Goal: Contribute content: Contribute content

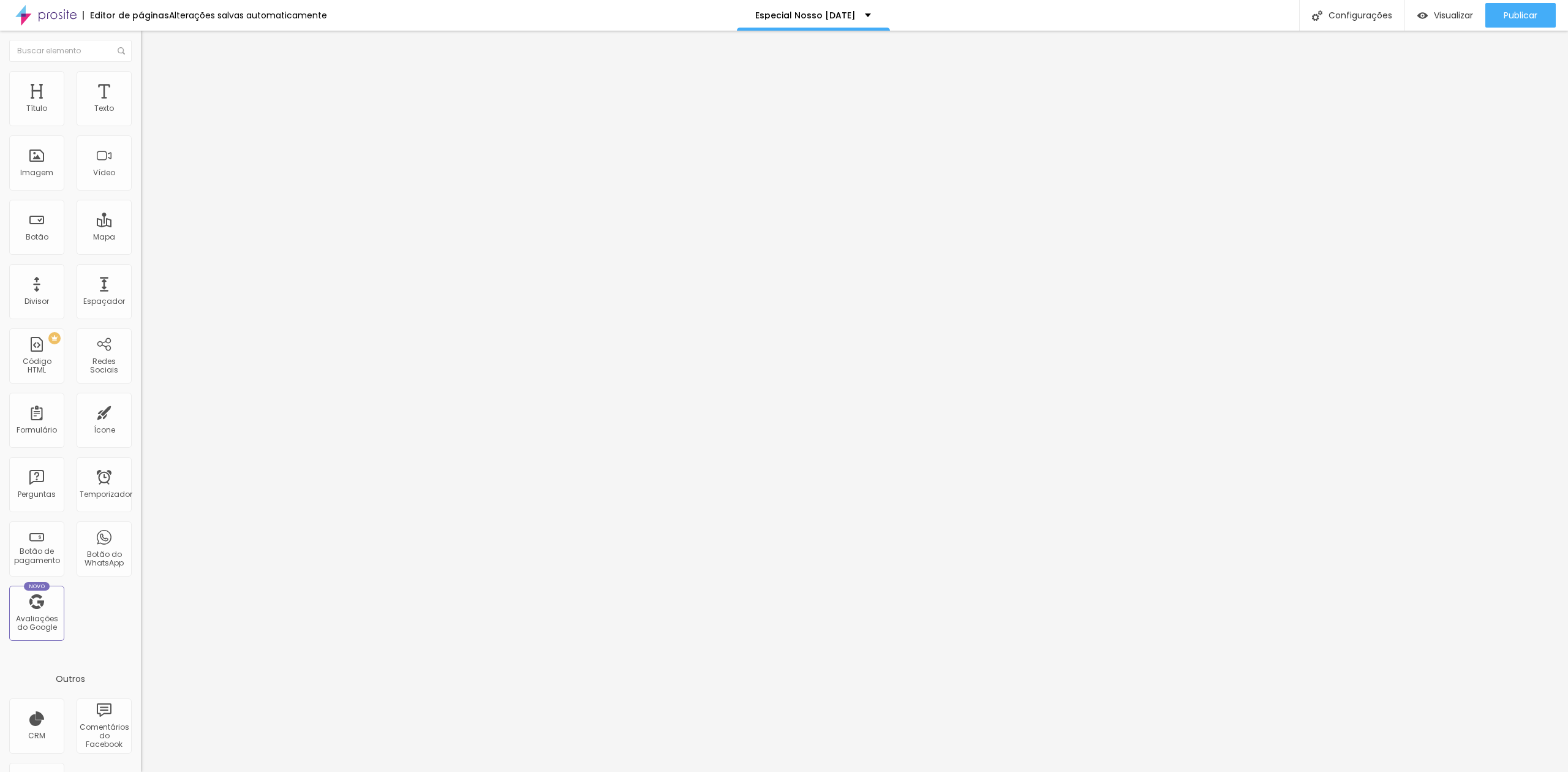
click at [148, 106] on font "Trocar imagem" at bounding box center [177, 100] width 59 height 11
drag, startPoint x: 1248, startPoint y: 208, endPoint x: 1262, endPoint y: 225, distance: 22.0
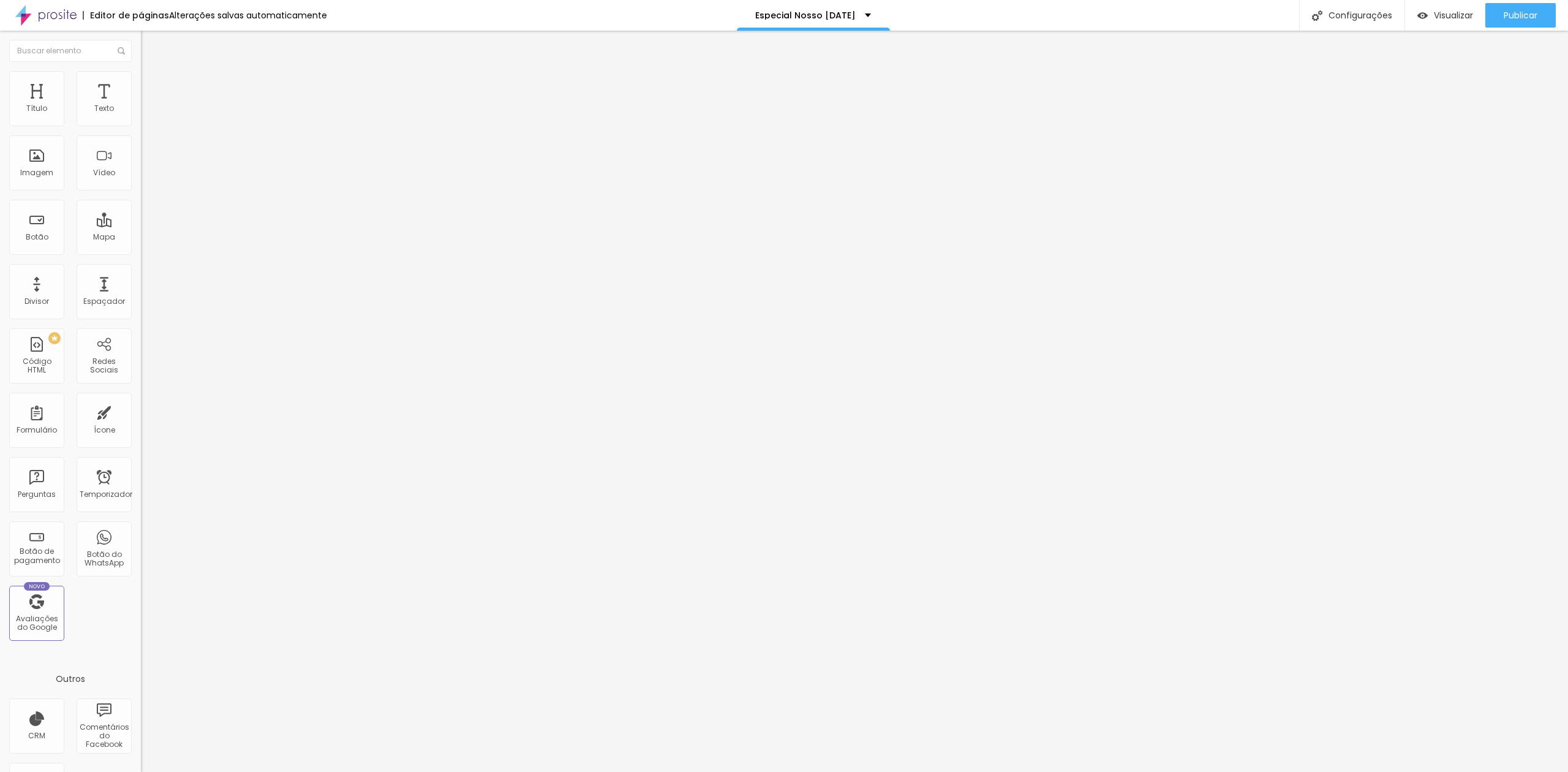
click at [148, 106] on font "Trocar imagem" at bounding box center [177, 100] width 59 height 11
drag, startPoint x: 150, startPoint y: 203, endPoint x: 165, endPoint y: 200, distance: 15.3
drag, startPoint x: 1054, startPoint y: 184, endPoint x: 1048, endPoint y: 189, distance: 7.8
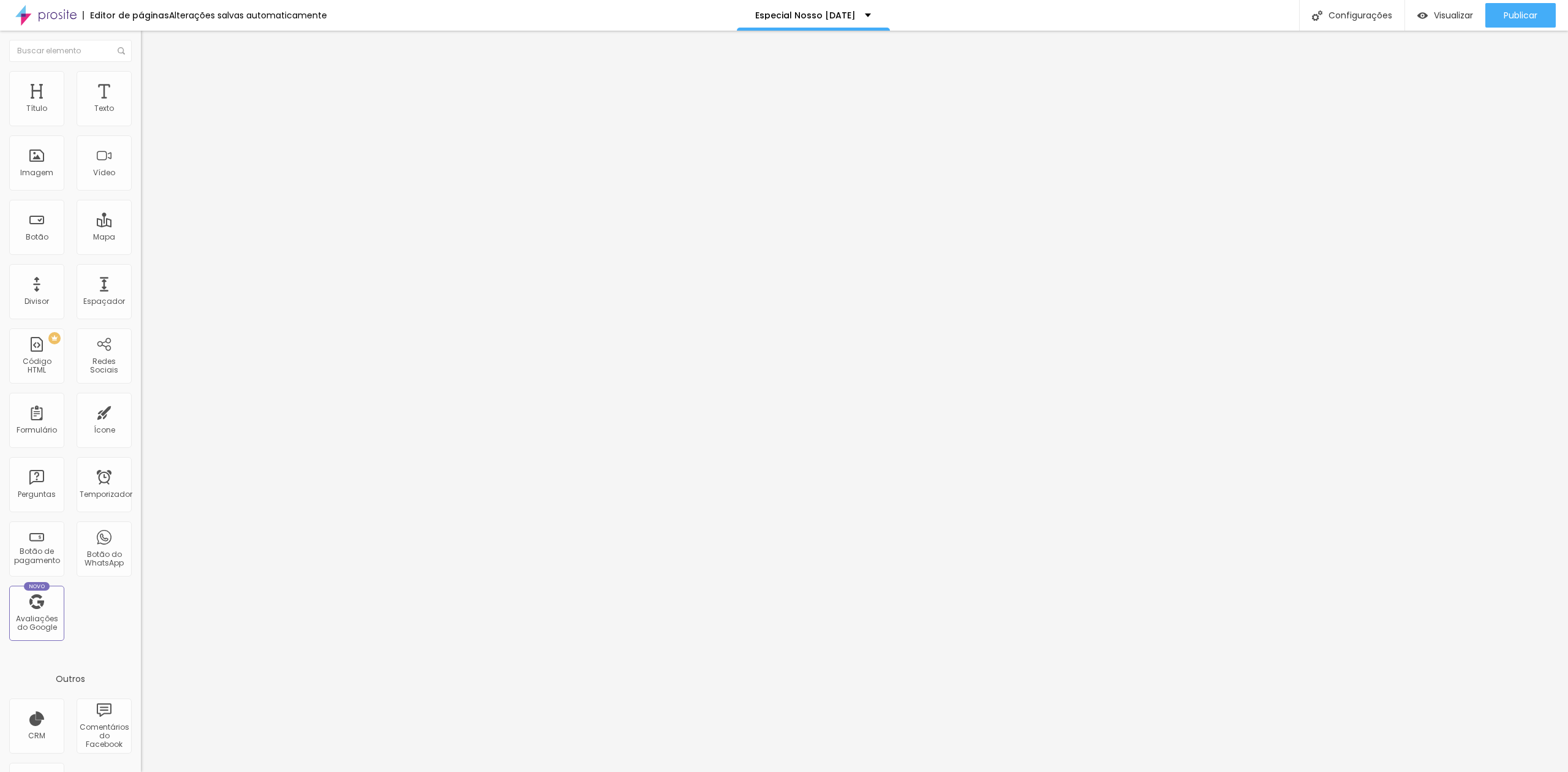
drag, startPoint x: 906, startPoint y: 429, endPoint x: 922, endPoint y: 422, distance: 17.5
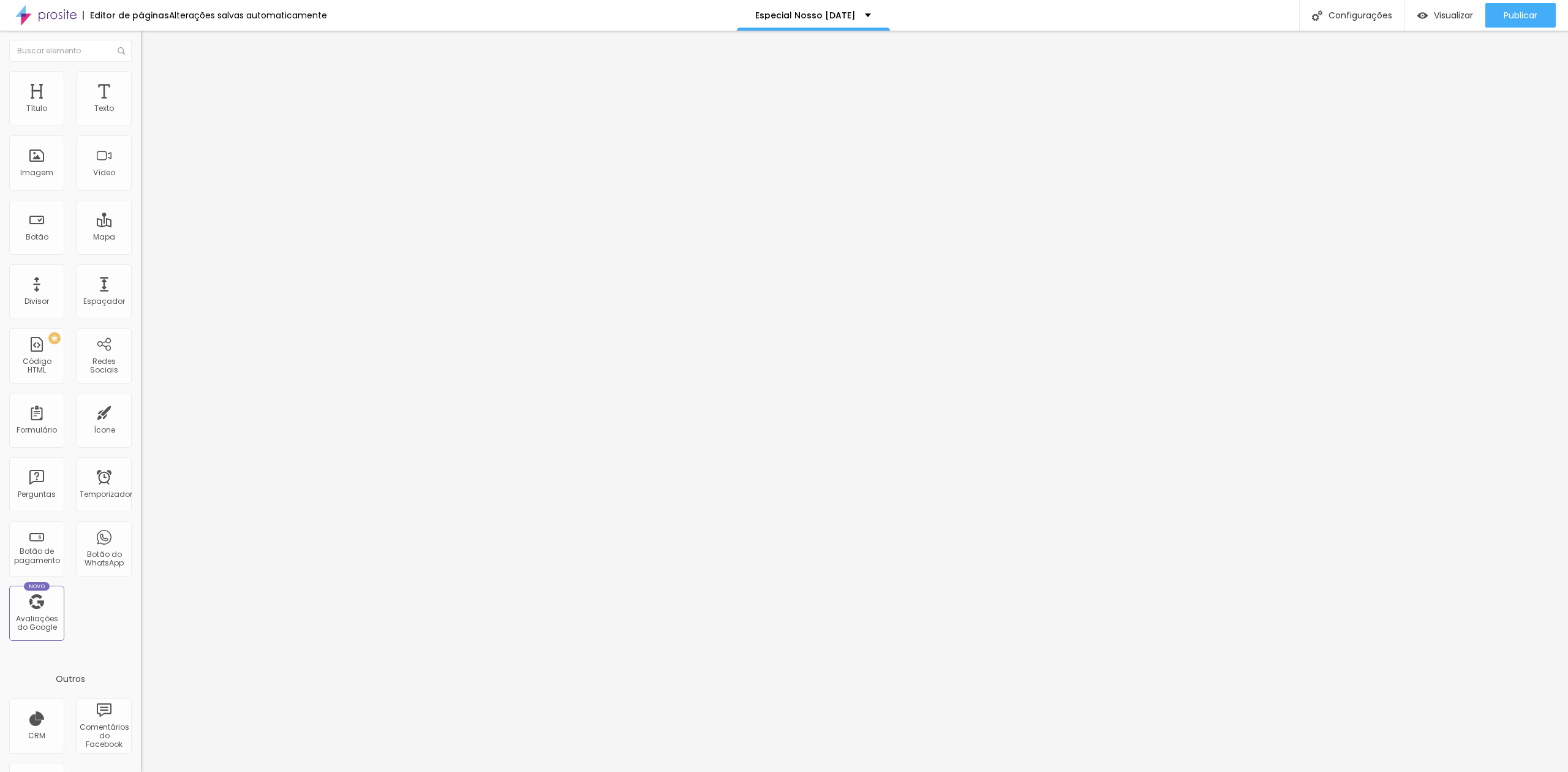
drag, startPoint x: 1051, startPoint y: 213, endPoint x: 1077, endPoint y: 215, distance: 26.1
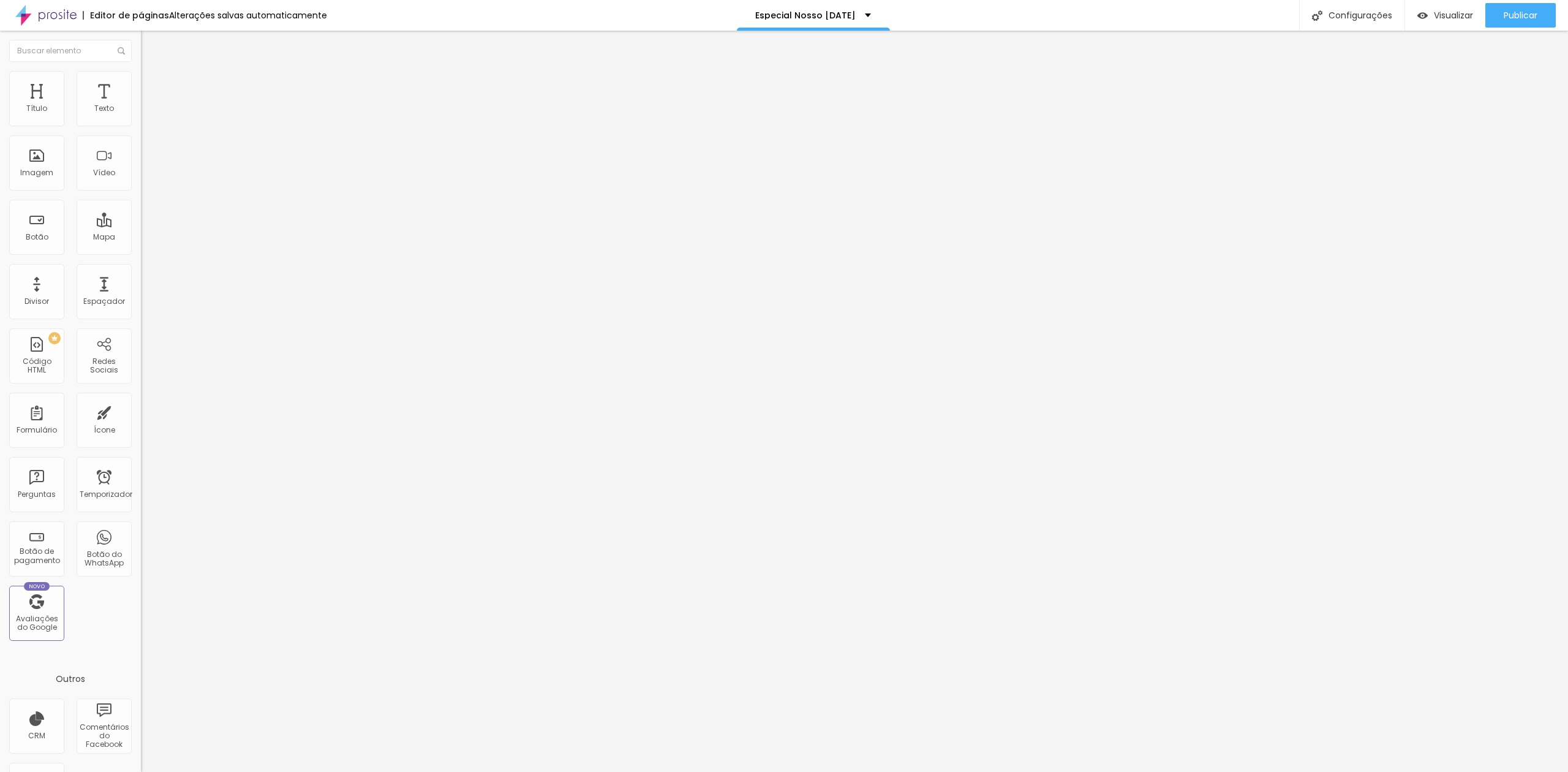
drag, startPoint x: 1055, startPoint y: 184, endPoint x: 1170, endPoint y: 202, distance: 116.4
drag, startPoint x: 821, startPoint y: 530, endPoint x: 903, endPoint y: 502, distance: 86.6
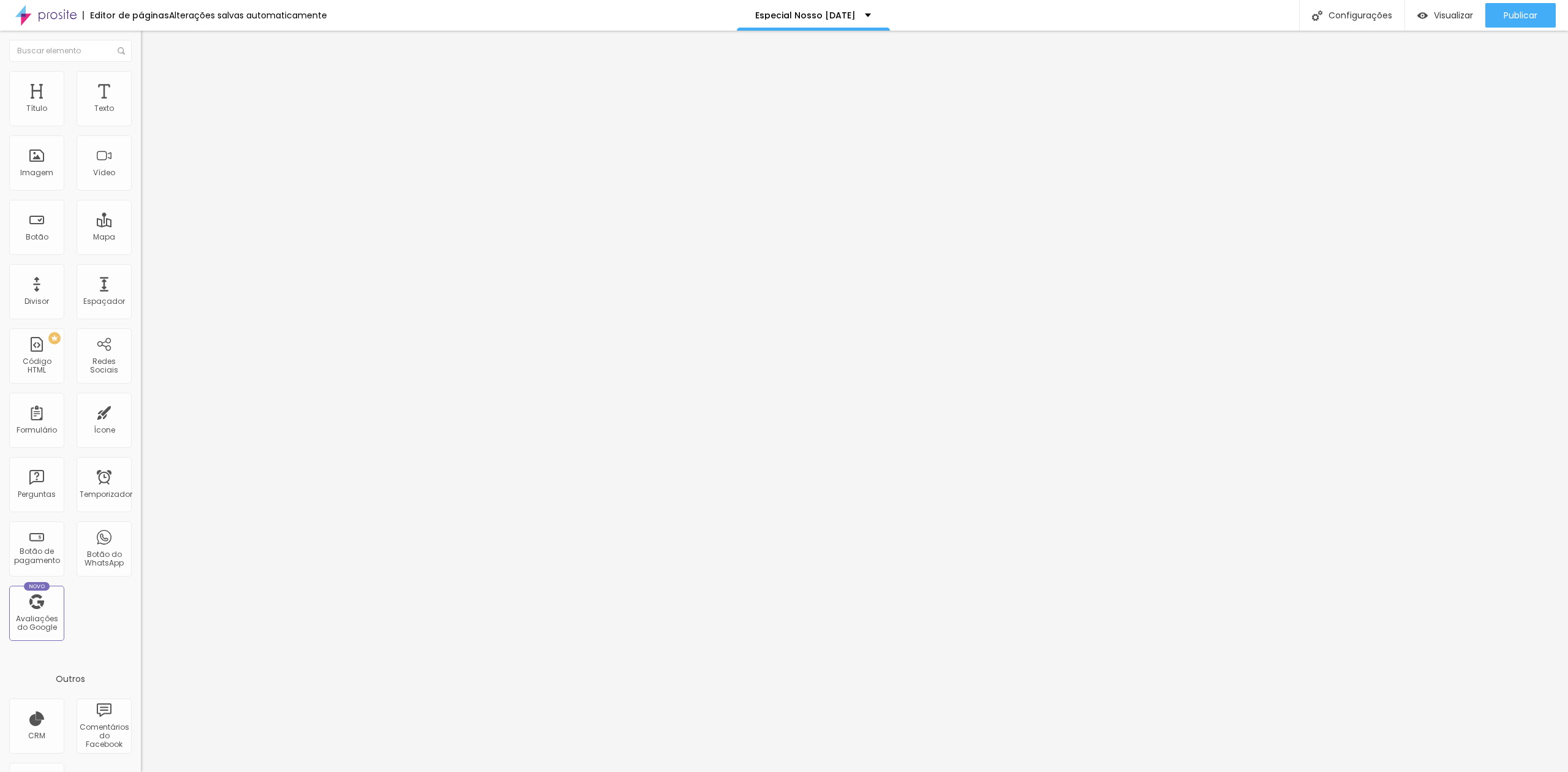
drag, startPoint x: 893, startPoint y: 418, endPoint x: 923, endPoint y: 410, distance: 31.0
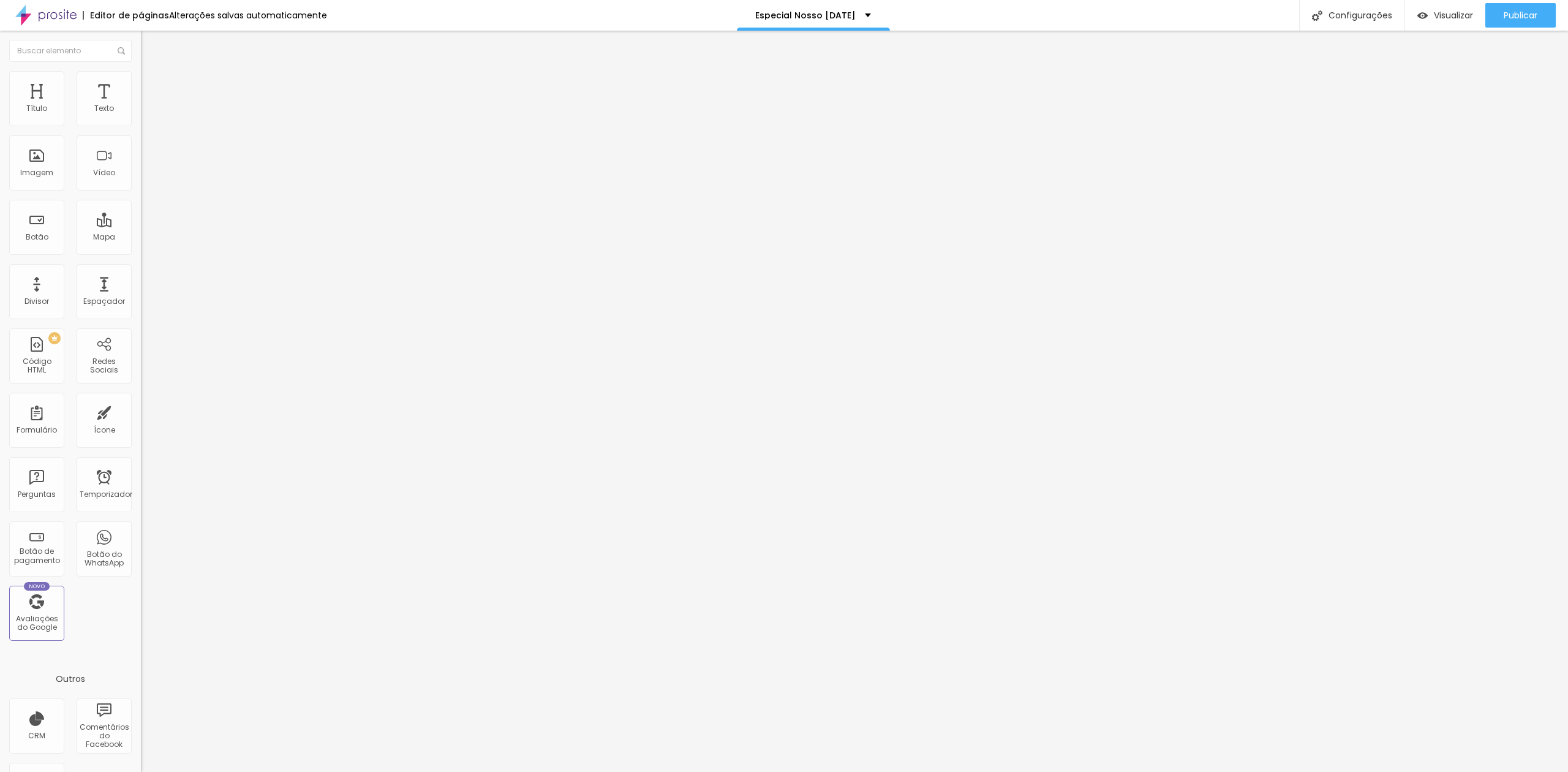
drag, startPoint x: 787, startPoint y: 206, endPoint x: 804, endPoint y: 211, distance: 17.7
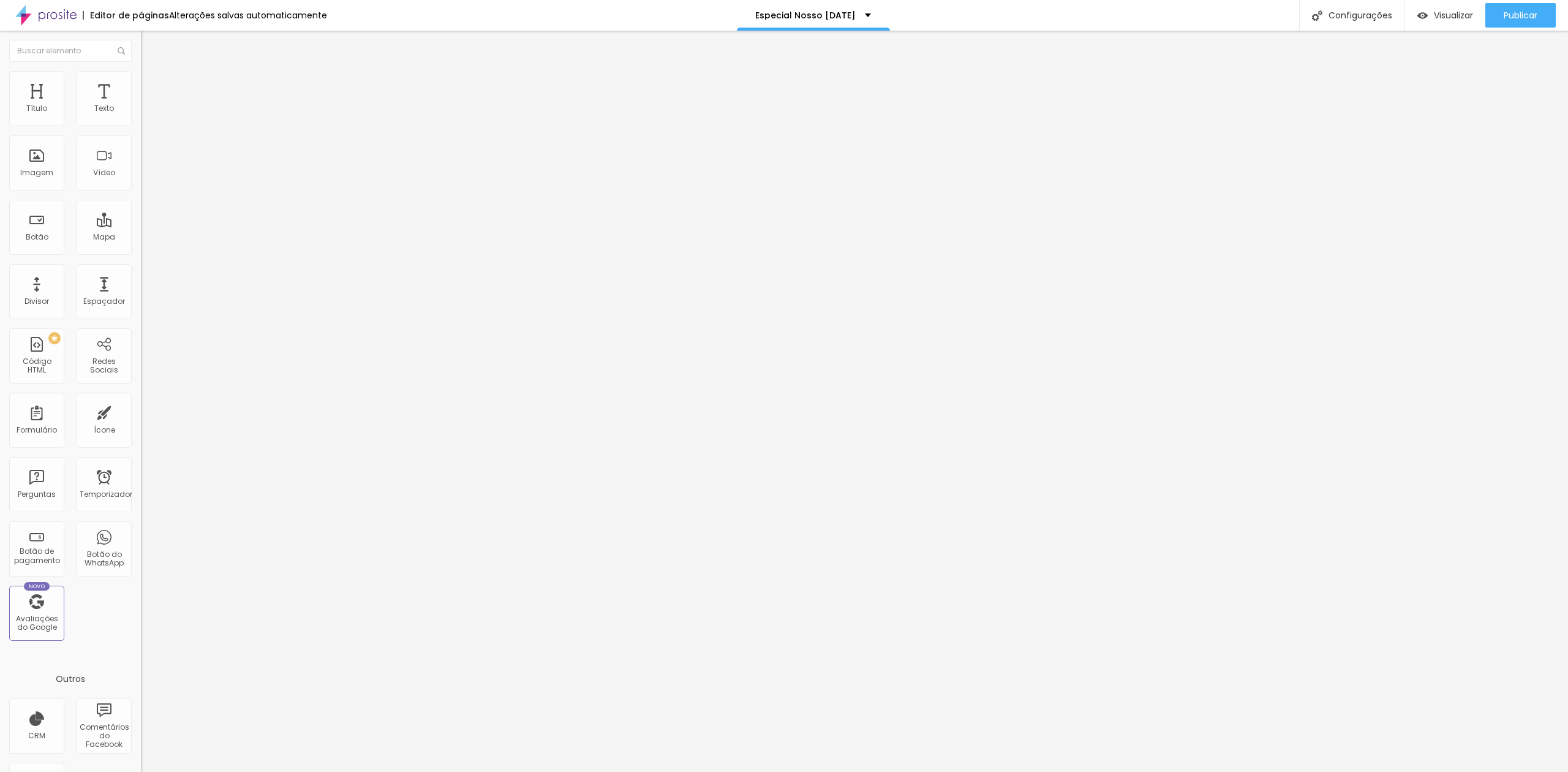
drag, startPoint x: 885, startPoint y: 422, endPoint x: 894, endPoint y: 417, distance: 10.3
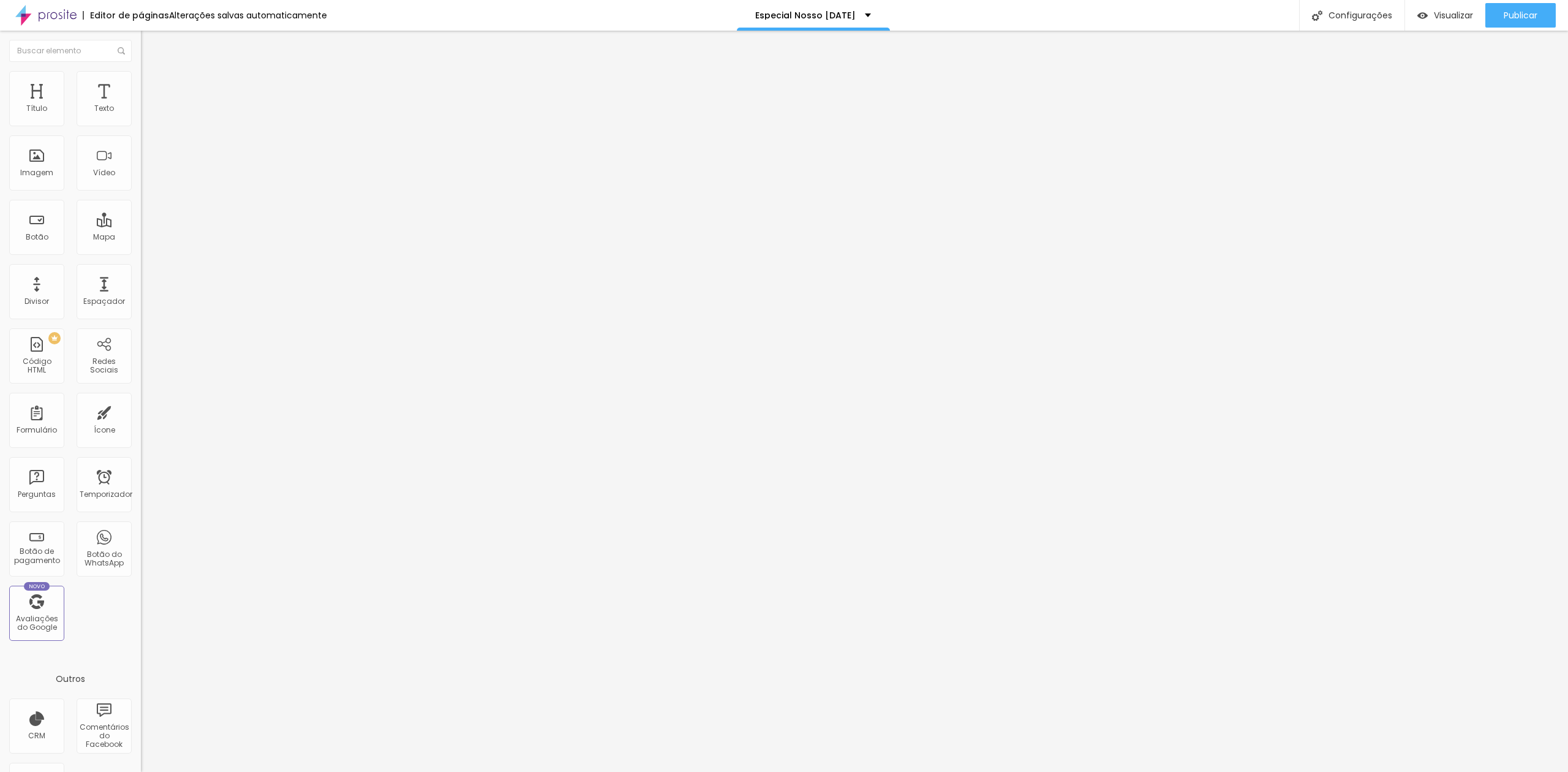
drag, startPoint x: 1383, startPoint y: 270, endPoint x: 1379, endPoint y: 275, distance: 6.4
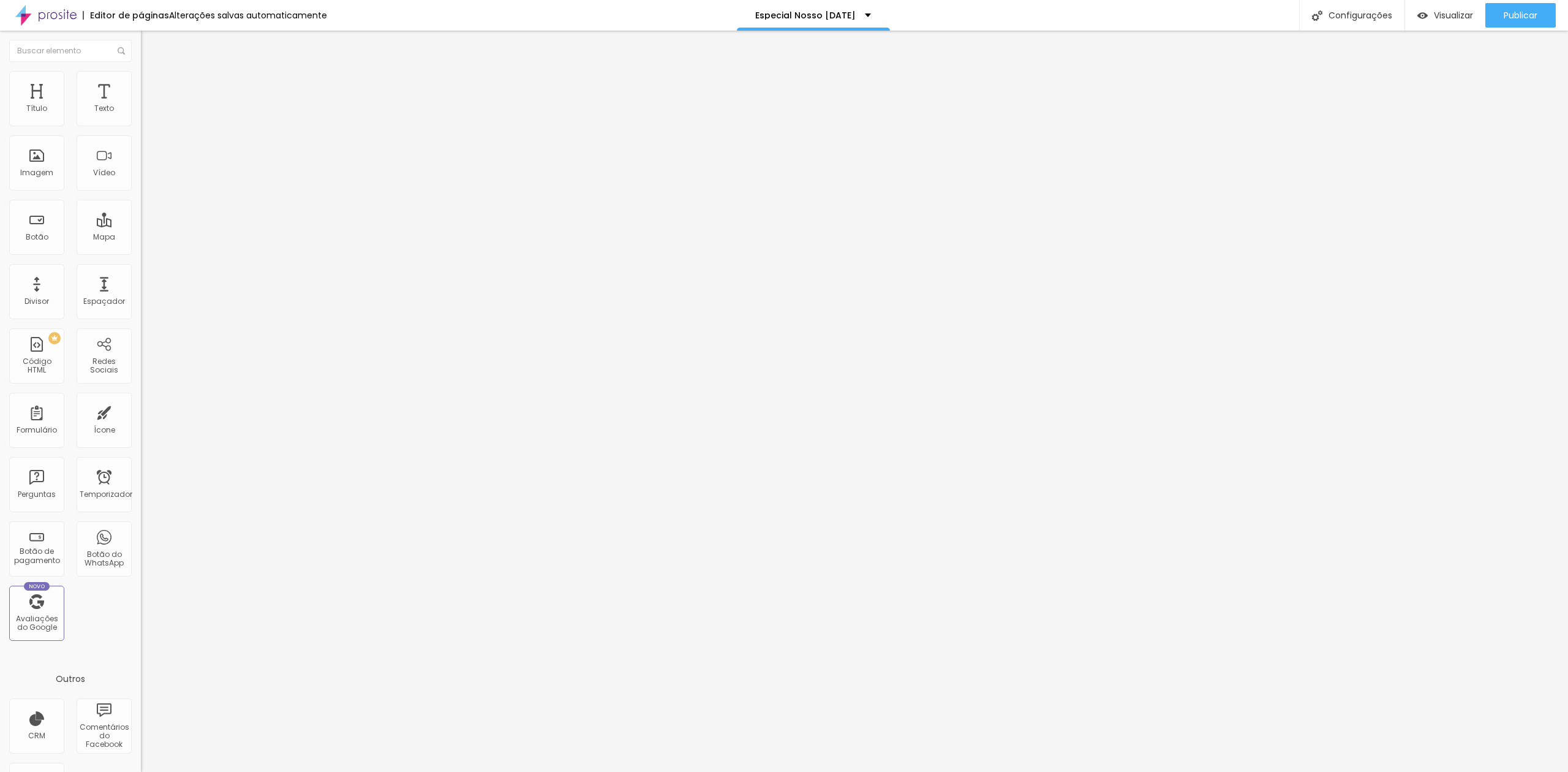
drag, startPoint x: 336, startPoint y: 191, endPoint x: 362, endPoint y: 193, distance: 26.1
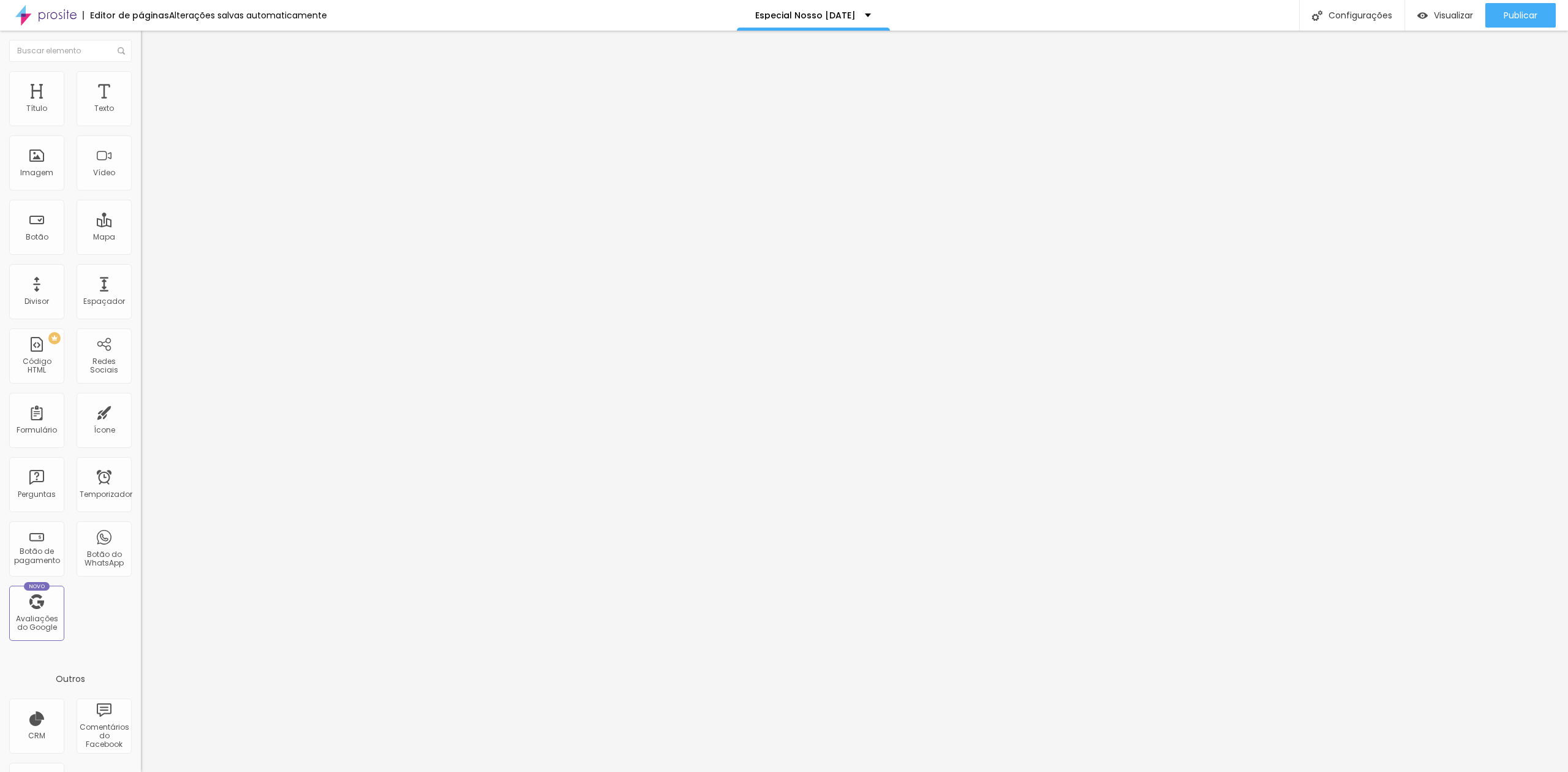
drag, startPoint x: 160, startPoint y: 197, endPoint x: 241, endPoint y: 197, distance: 81.0
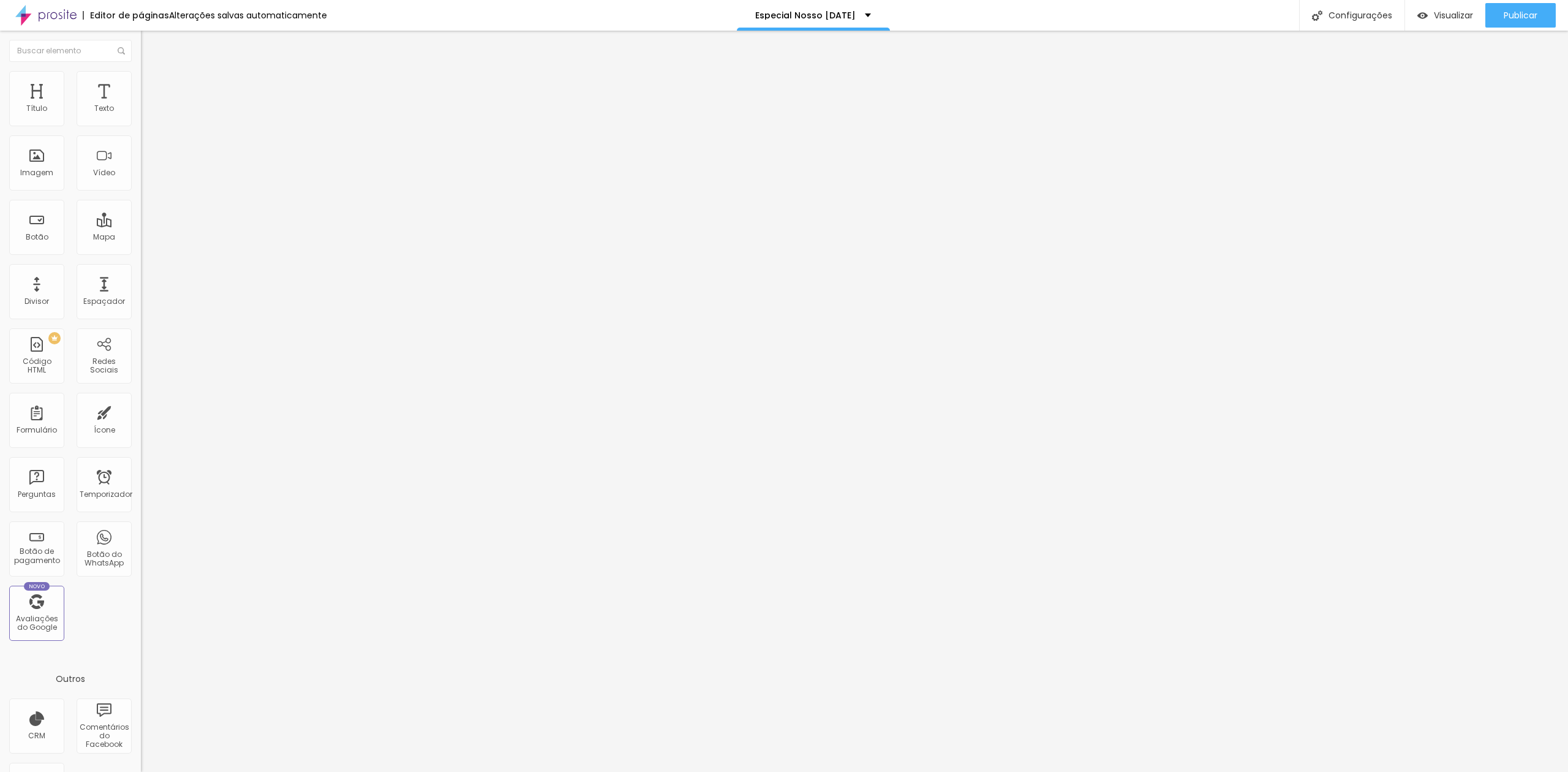
drag, startPoint x: 908, startPoint y: 423, endPoint x: 1118, endPoint y: 292, distance: 247.5
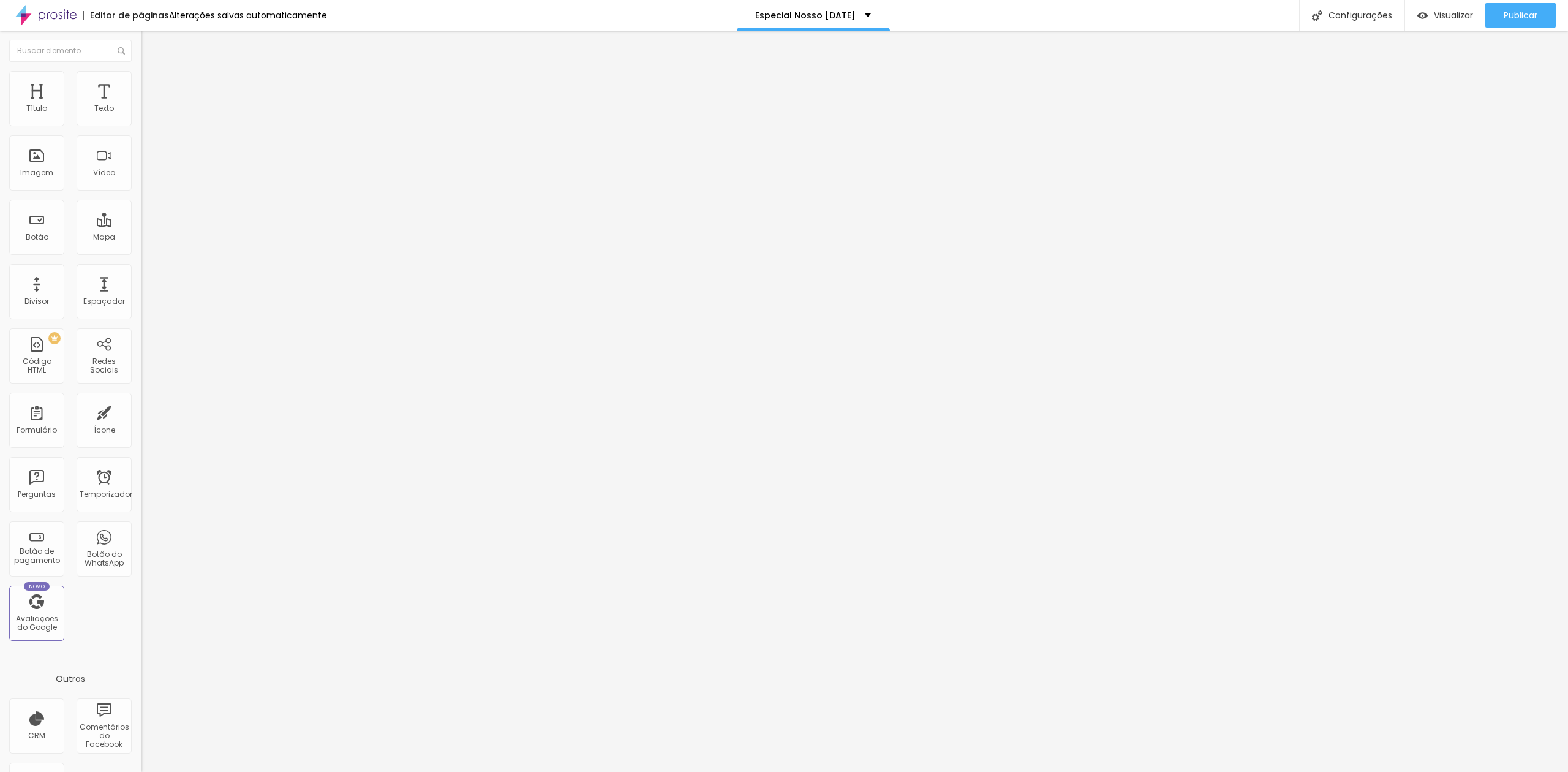
click at [148, 106] on font "Trocar imagem" at bounding box center [177, 100] width 59 height 11
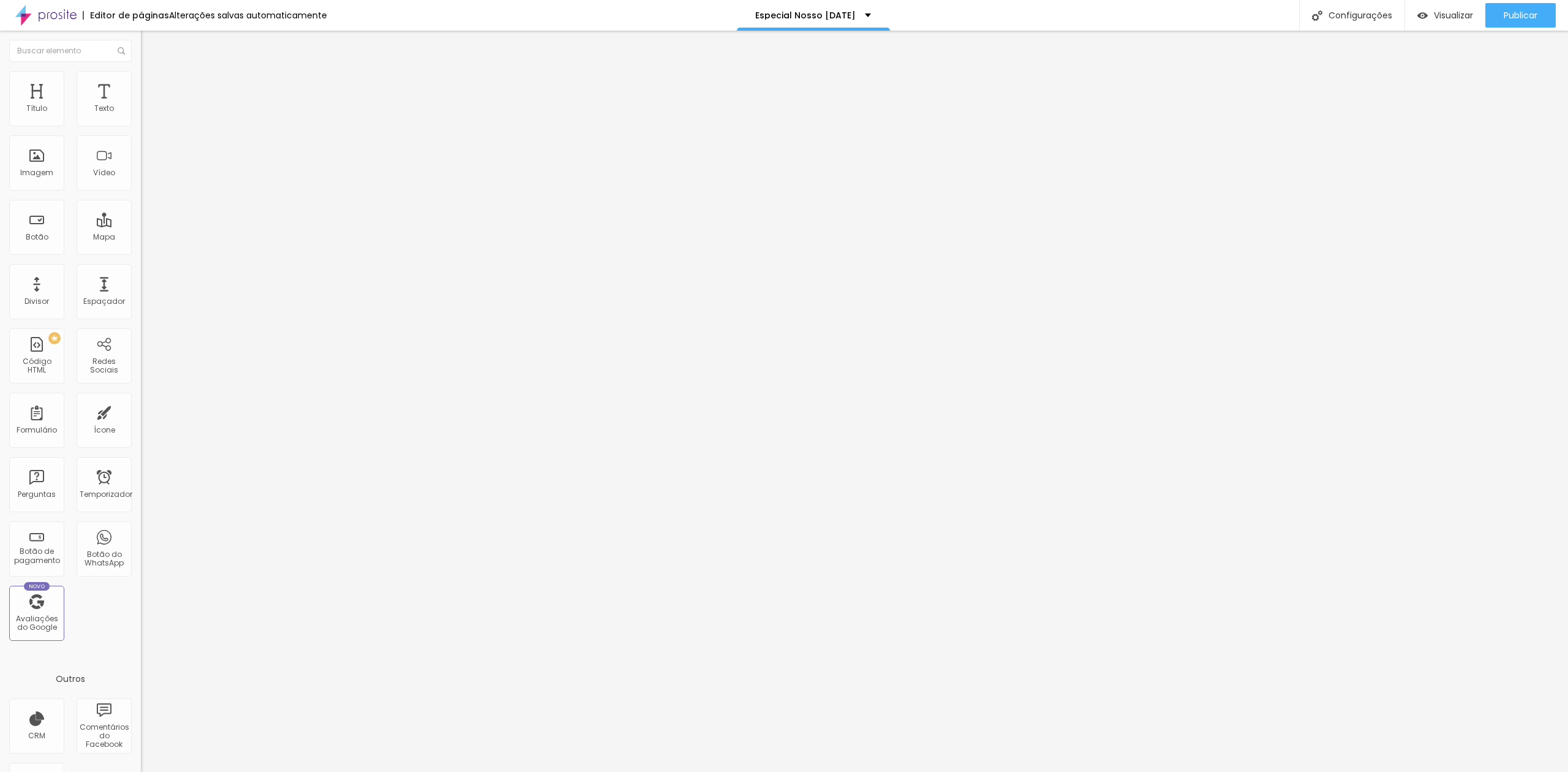
drag, startPoint x: 14, startPoint y: 43, endPoint x: 24, endPoint y: 43, distance: 10.0
click at [150, 43] on img "button" at bounding box center [155, 45] width 10 height 10
click at [148, 106] on font "Adicionar imagem" at bounding box center [184, 100] width 72 height 11
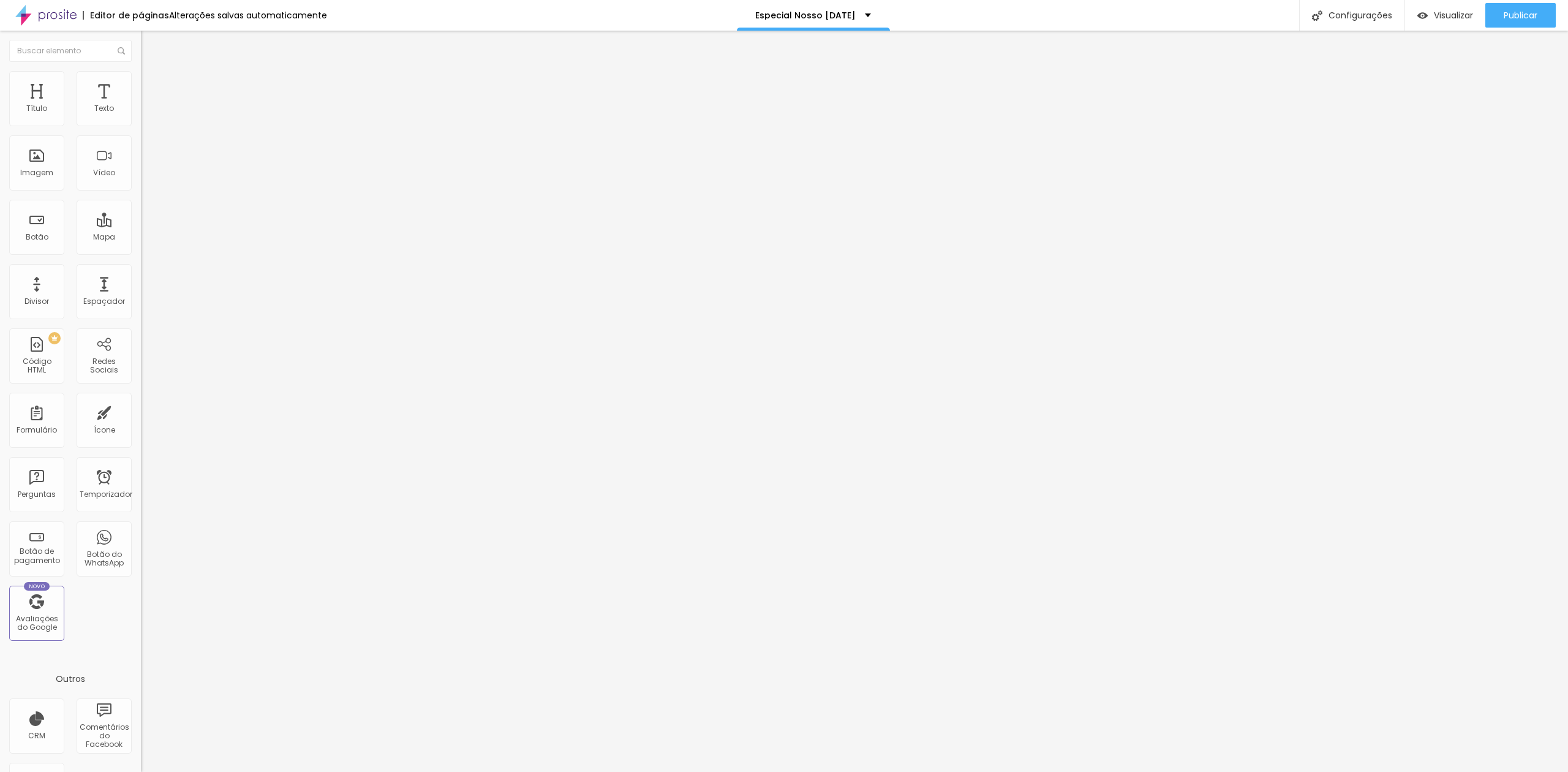
click at [150, 43] on div "Editar nulo" at bounding box center [182, 45] width 63 height 10
click at [148, 106] on font "Adicionar imagem" at bounding box center [184, 100] width 72 height 11
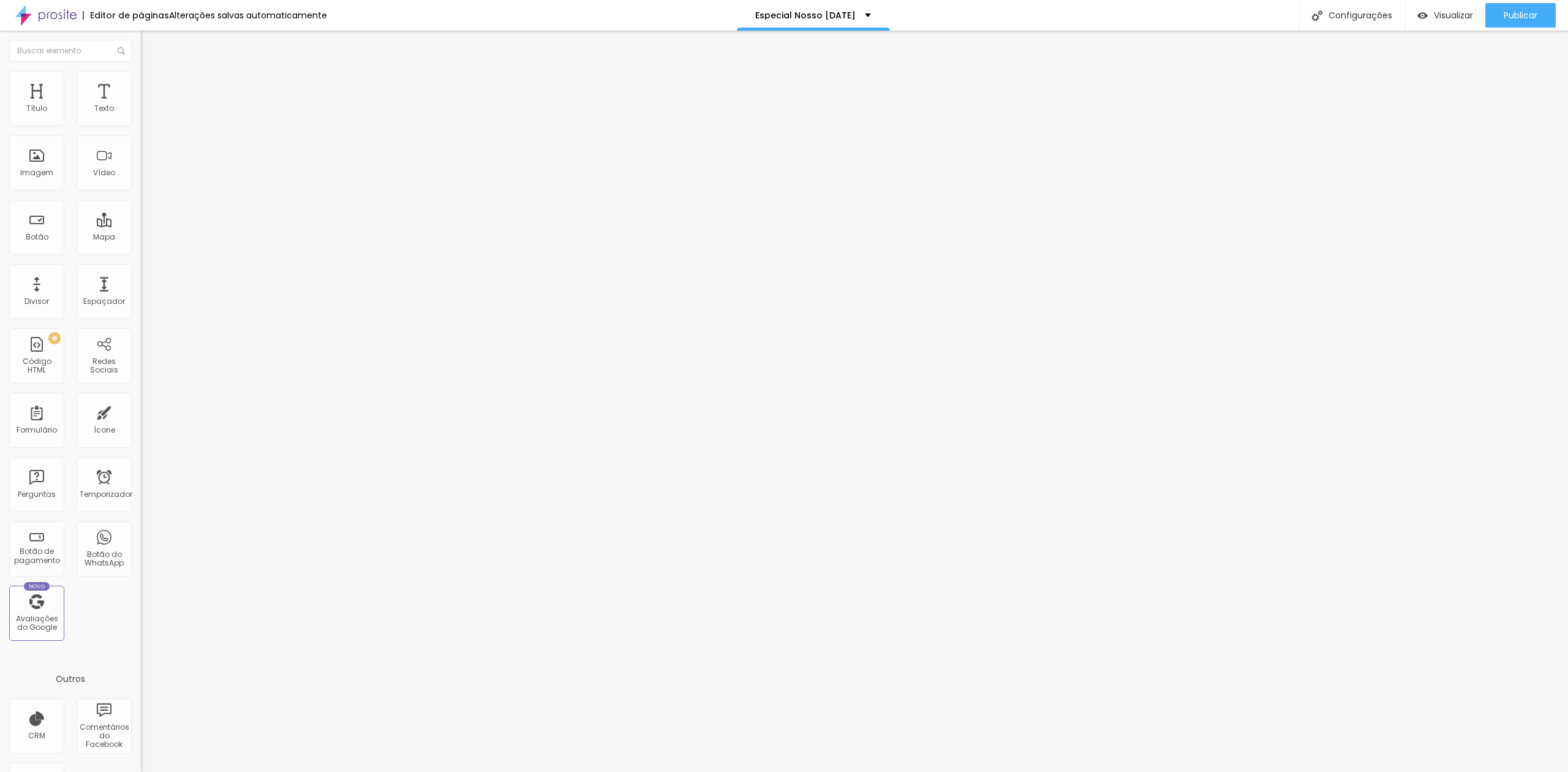
click at [141, 104] on div "Adicionar imagem" at bounding box center [211, 100] width 141 height 9
click at [141, 106] on span "Adicionar imagem" at bounding box center [180, 100] width 79 height 11
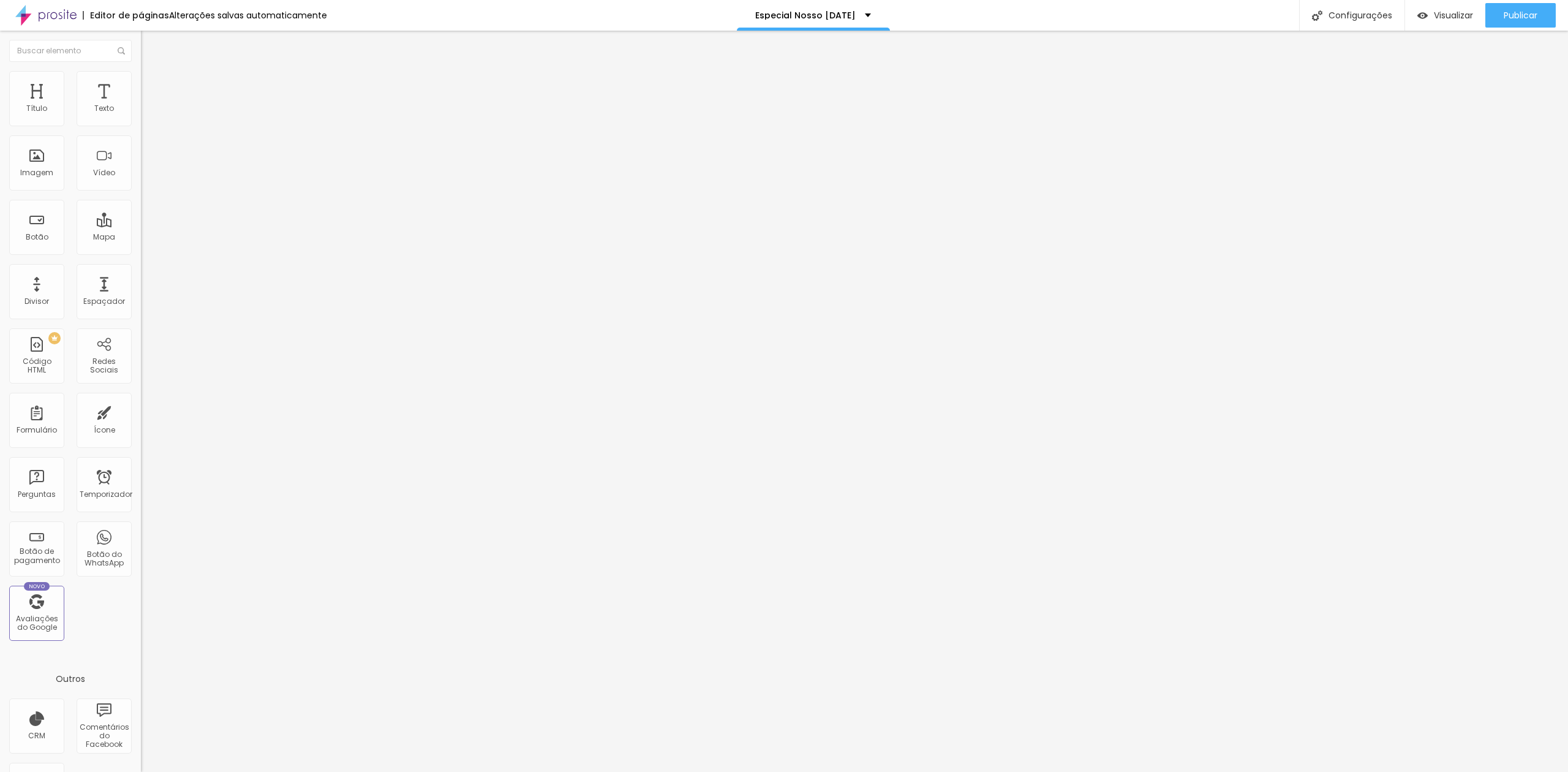
click at [148, 106] on font "Adicionar imagem" at bounding box center [184, 100] width 72 height 11
drag, startPoint x: 829, startPoint y: 271, endPoint x: 864, endPoint y: 280, distance: 36.1
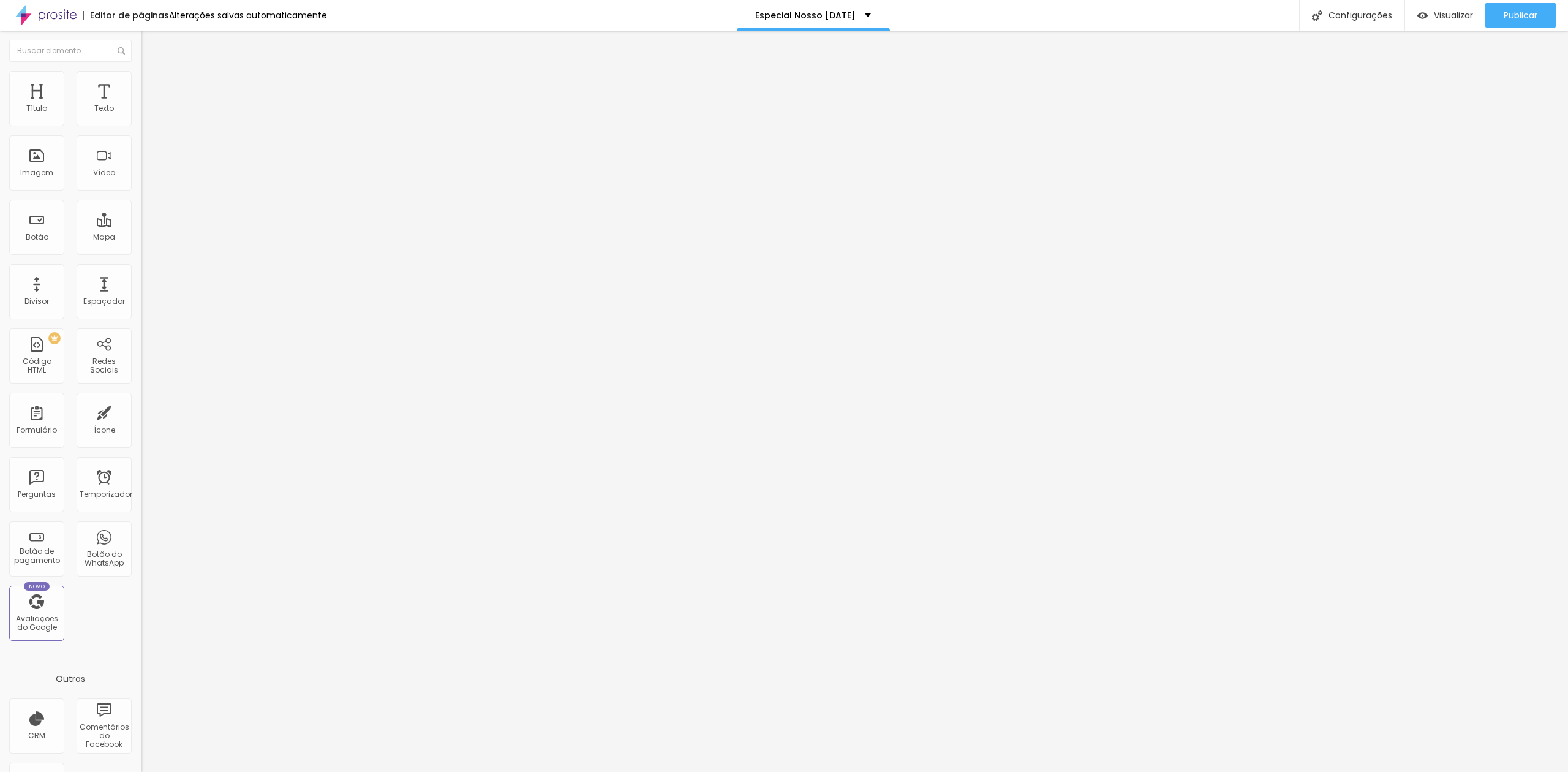
click at [141, 104] on div "Adicionar imagem" at bounding box center [211, 100] width 141 height 9
click at [148, 106] on font "Adicionar imagem" at bounding box center [184, 100] width 72 height 11
click at [141, 104] on div "Adicionar imagem" at bounding box center [211, 100] width 141 height 9
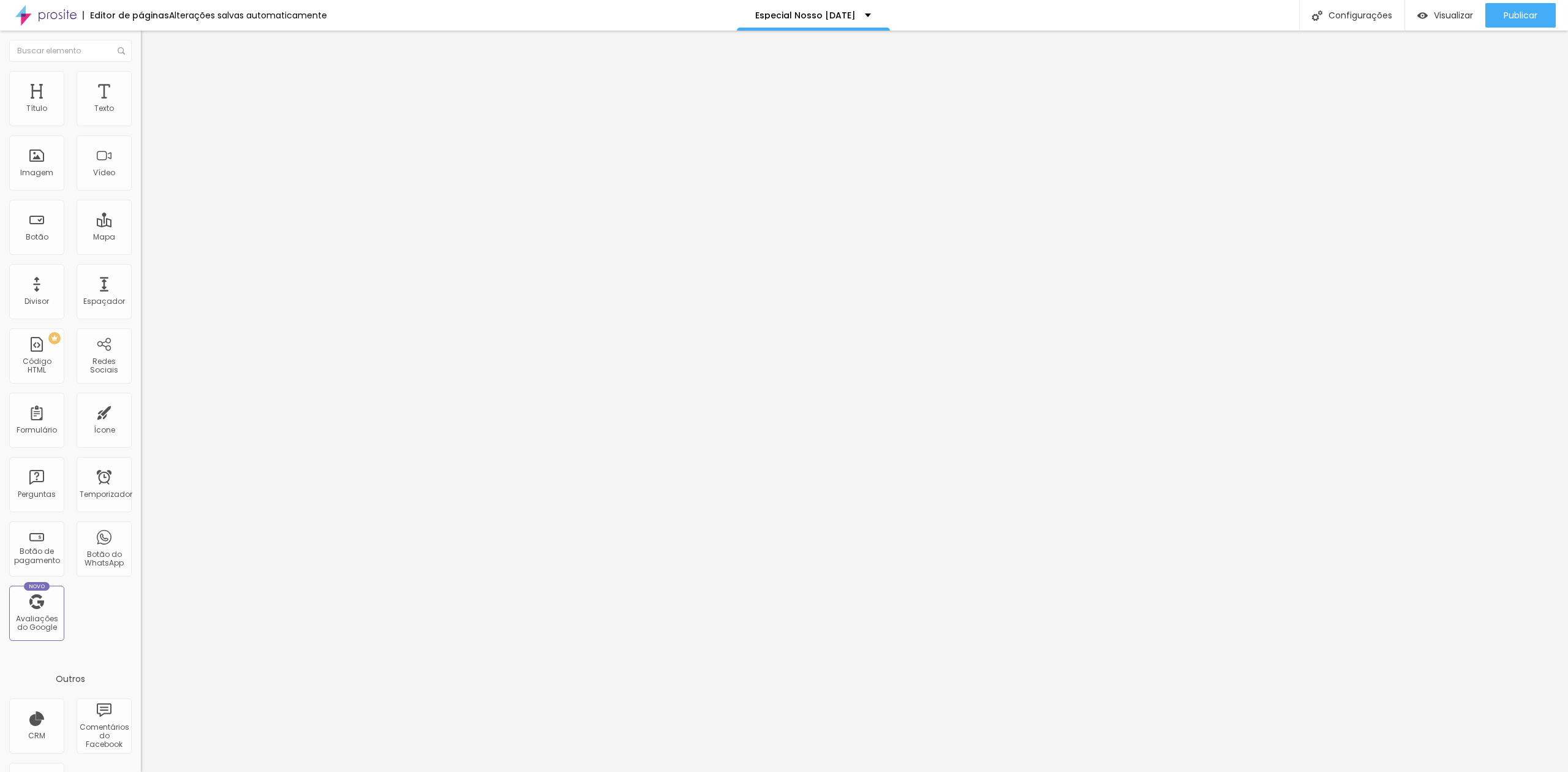
click at [148, 106] on font "Adicionar imagem" at bounding box center [184, 100] width 72 height 11
click at [141, 73] on img at bounding box center [146, 76] width 11 height 11
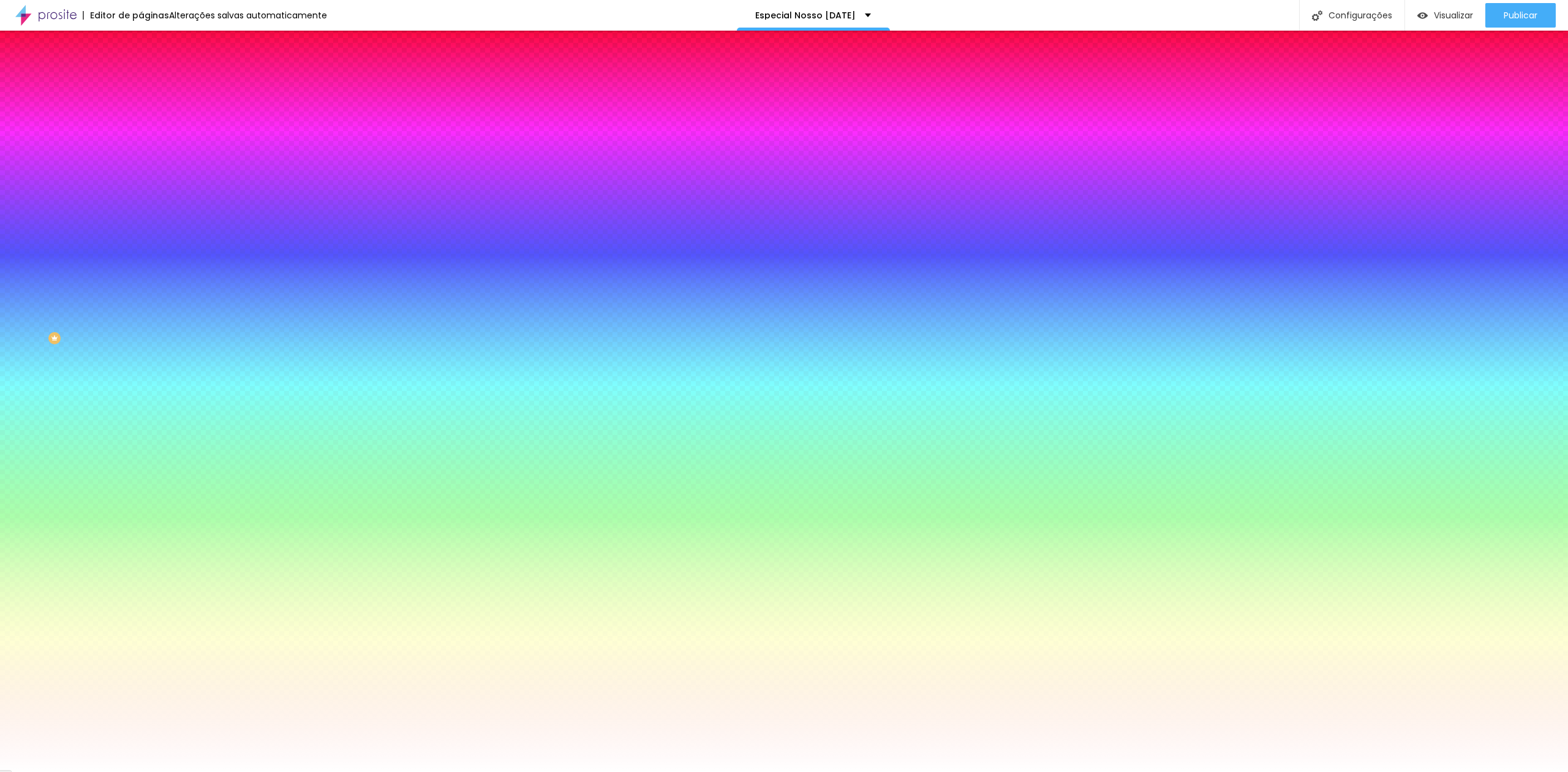
click at [148, 113] on font "Trocar imagem" at bounding box center [177, 107] width 59 height 11
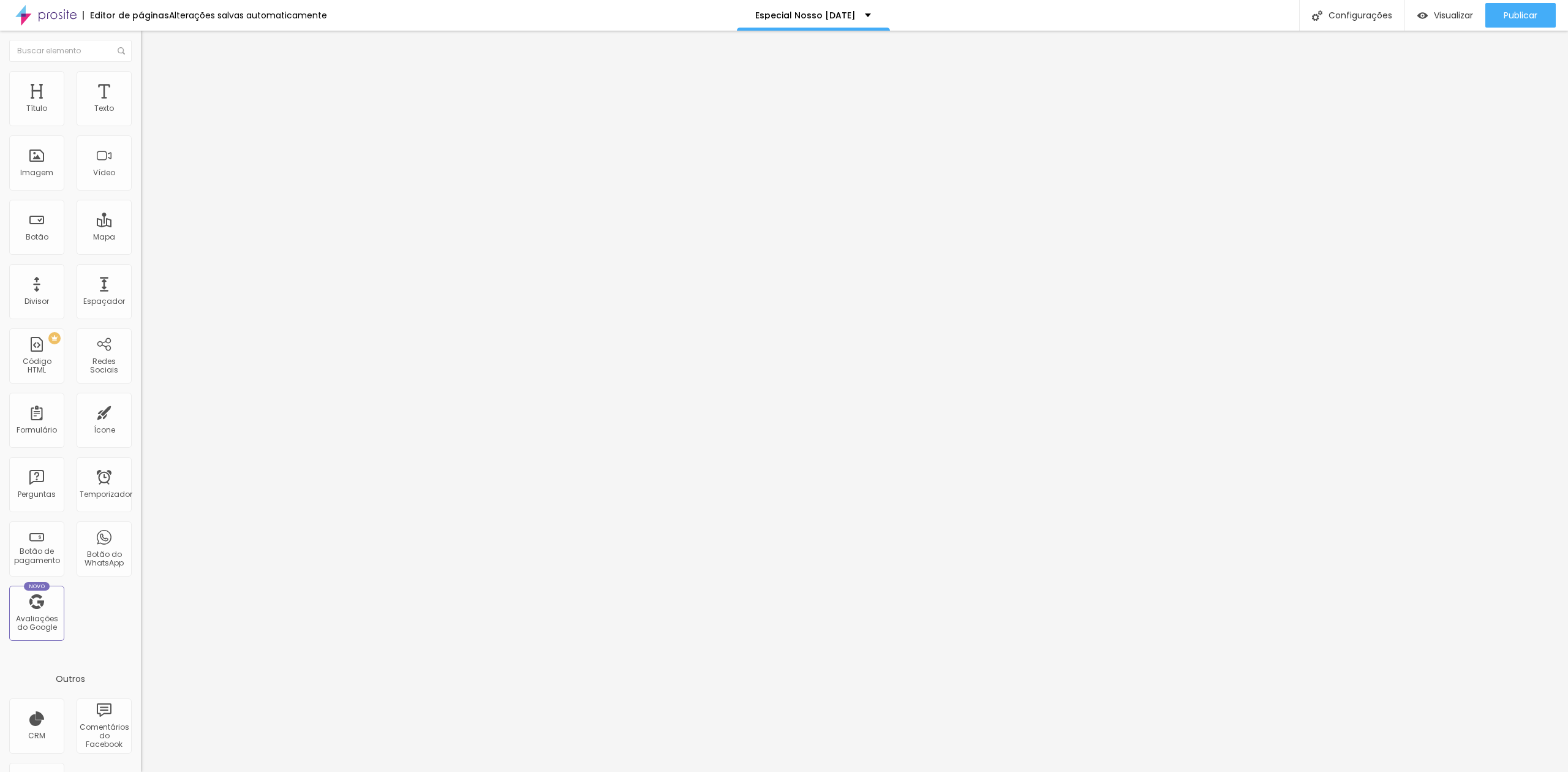
click at [141, 115] on input "Rua C 116 Loteamento novo passaré" at bounding box center [214, 109] width 147 height 12
type input "16"
type input "17"
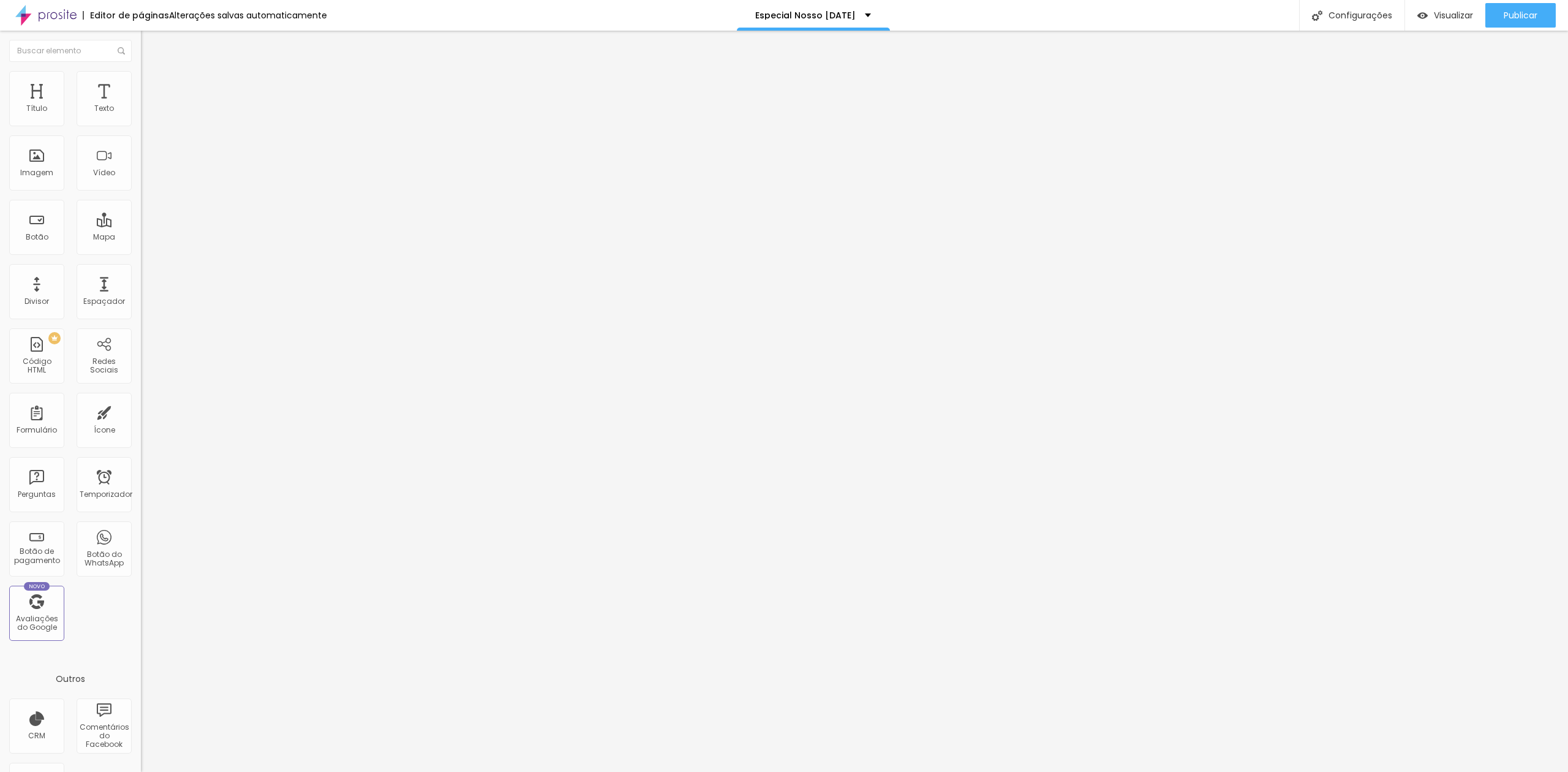
type input "18"
drag, startPoint x: 63, startPoint y: 191, endPoint x: 89, endPoint y: 190, distance: 26.0
click at [141, 310] on input "range" at bounding box center [180, 314] width 79 height 10
type input "17"
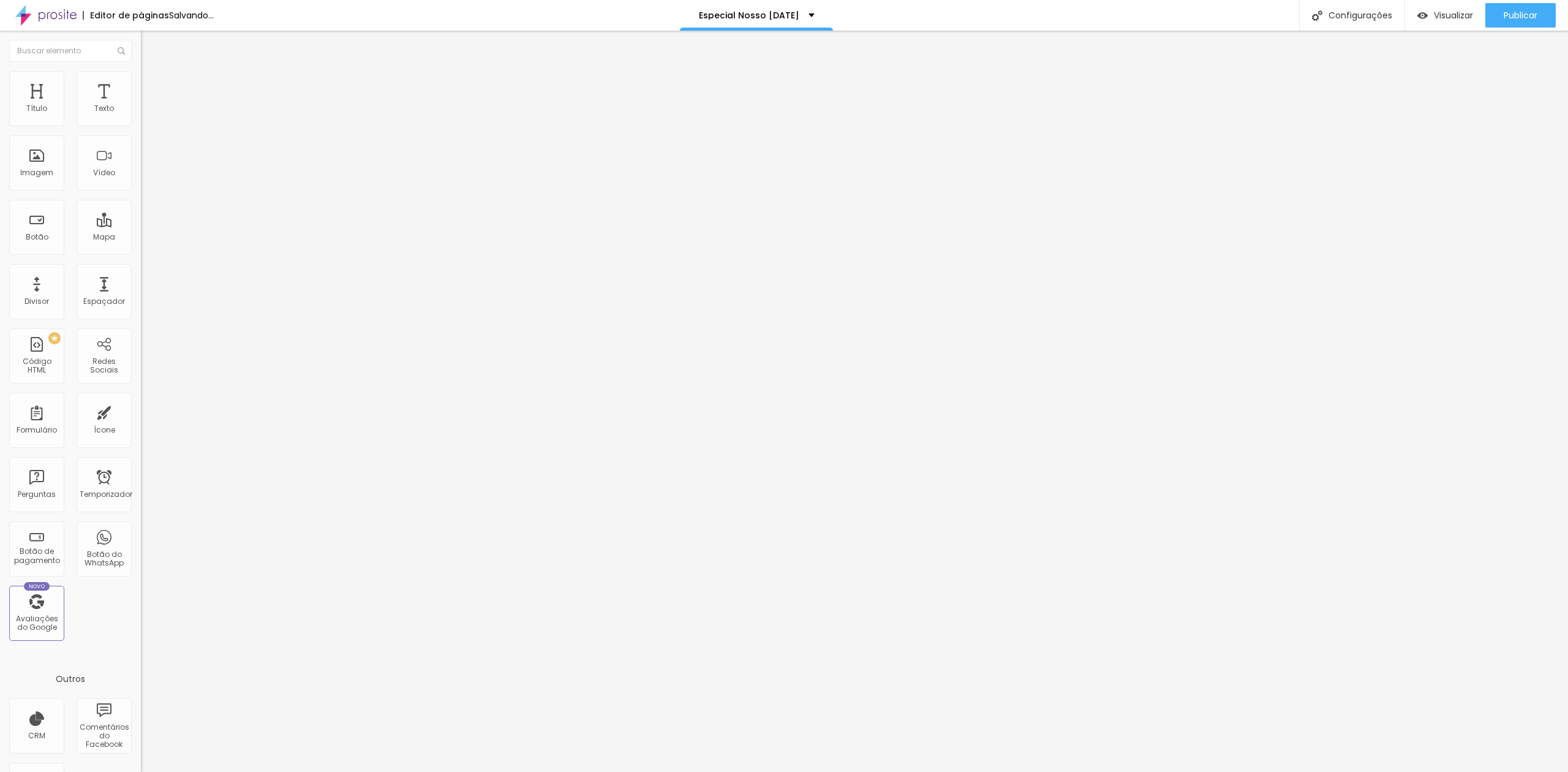
type input "17"
type input "16"
type input "15"
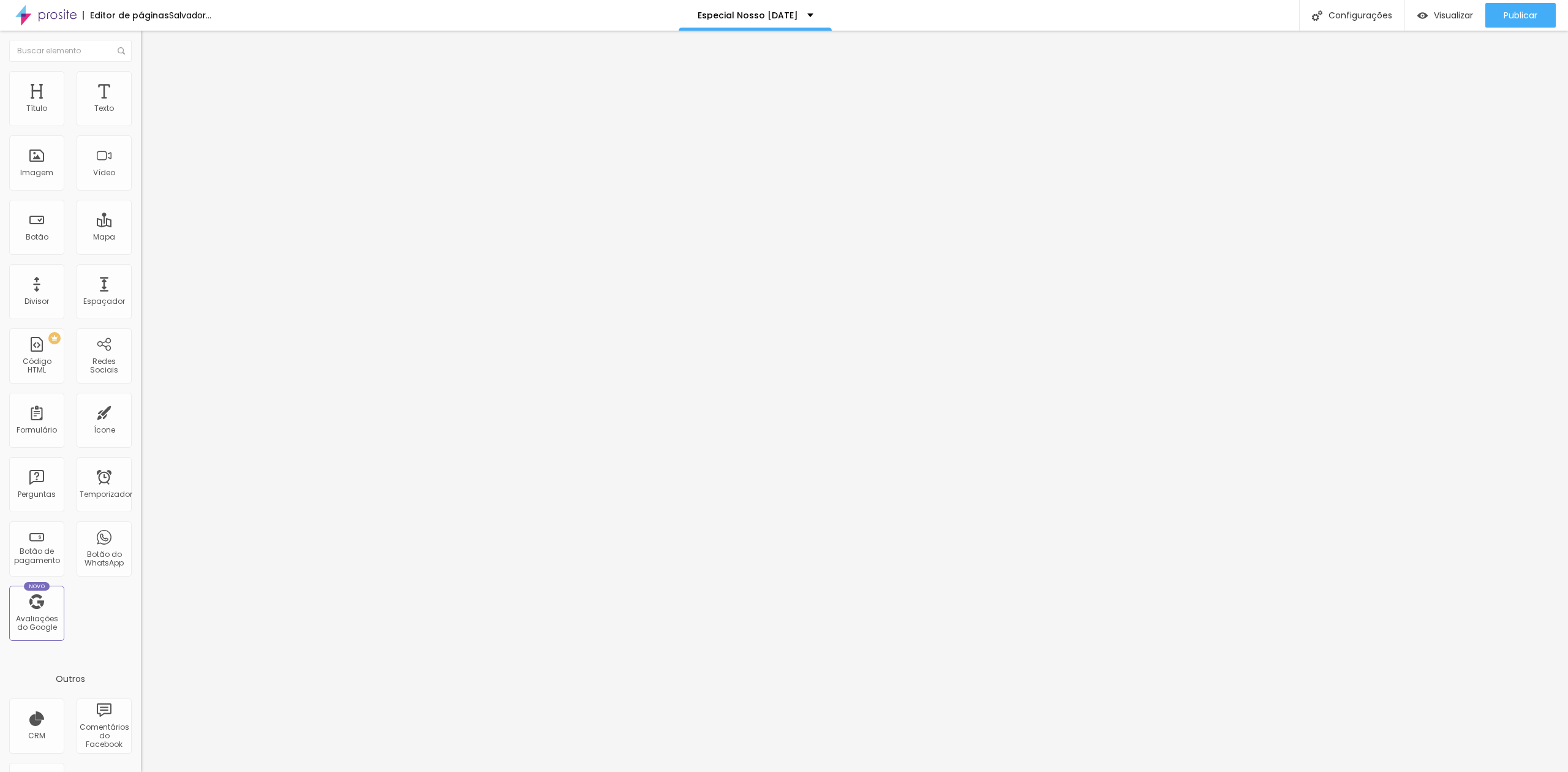
type input "14"
type input "13"
drag, startPoint x: 82, startPoint y: 192, endPoint x: 54, endPoint y: 193, distance: 28.0
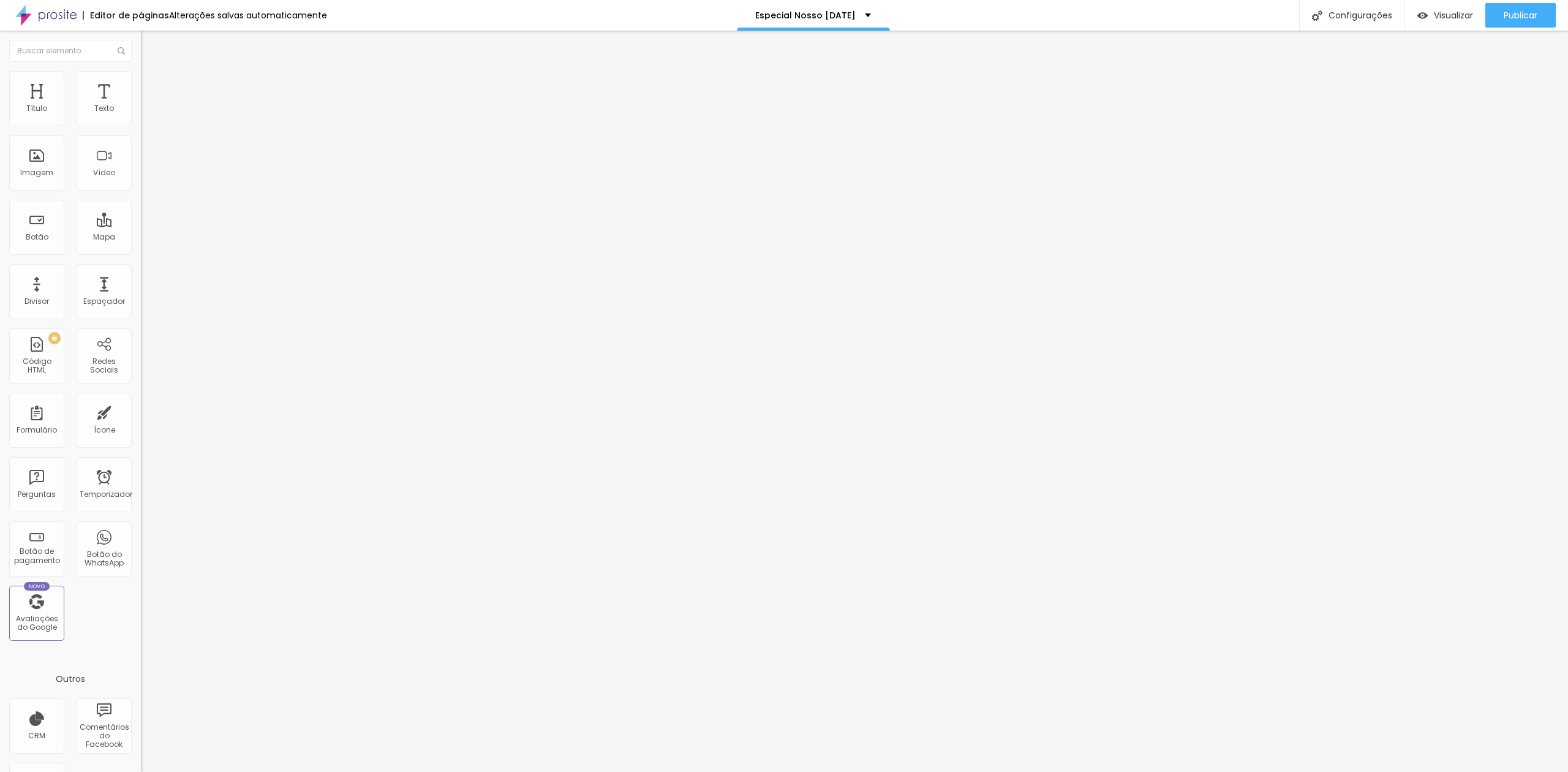
click at [141, 310] on input "range" at bounding box center [180, 314] width 79 height 10
type input "14"
type input "15"
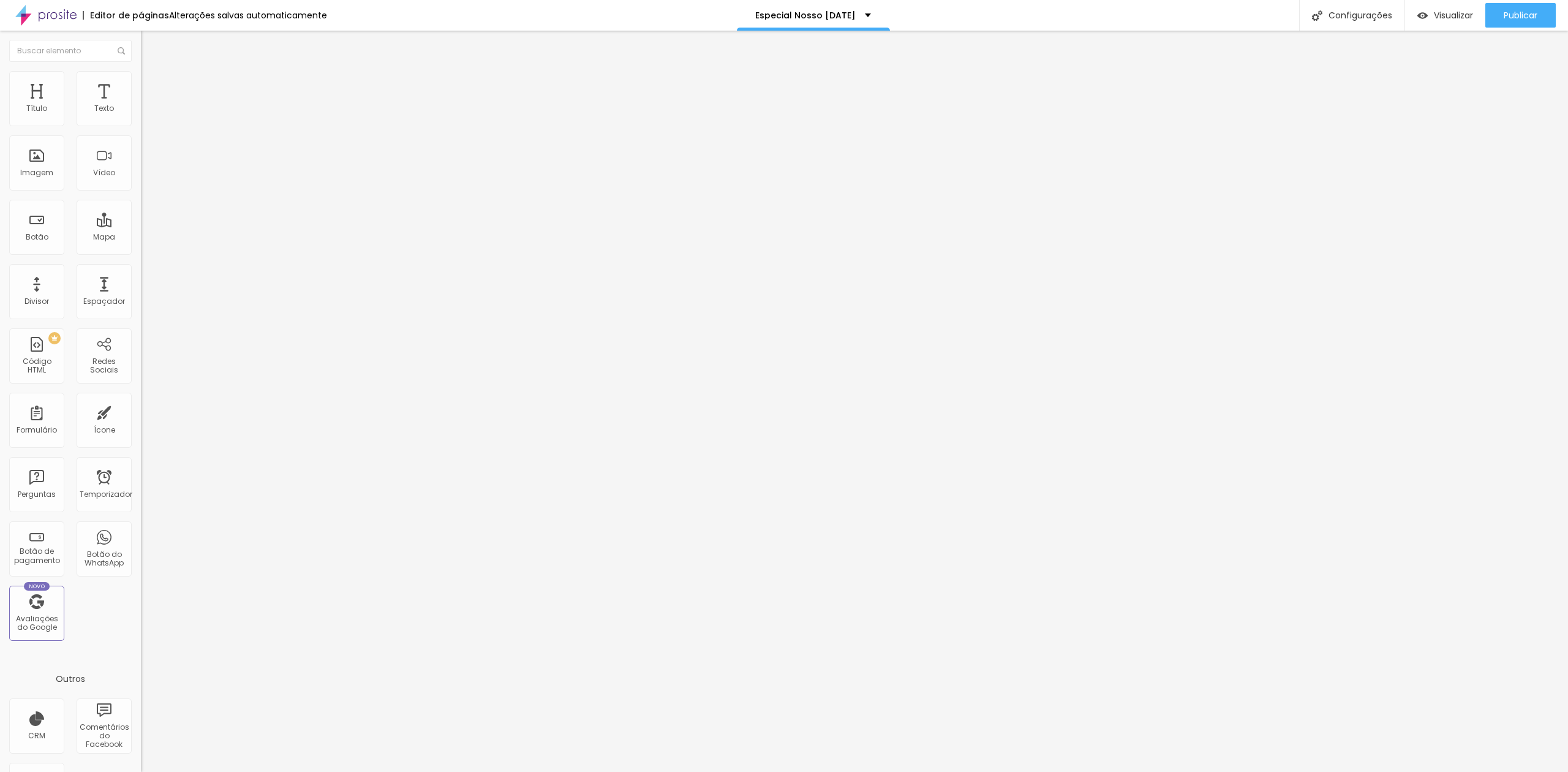
type input "17"
type input "18"
type input "20"
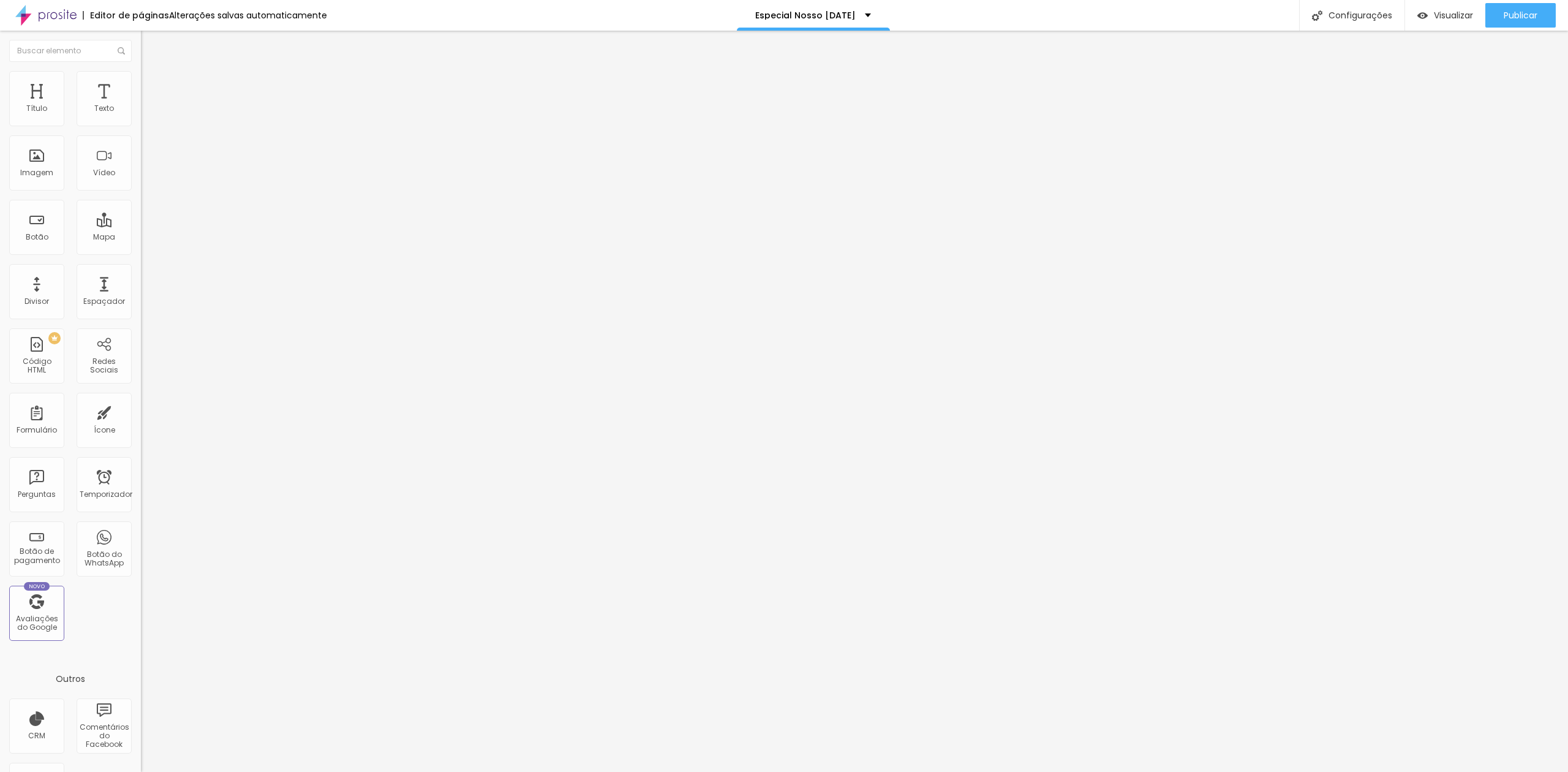
type input "20"
drag, startPoint x: 59, startPoint y: 189, endPoint x: 116, endPoint y: 193, distance: 57.1
click at [141, 310] on input "range" at bounding box center [180, 314] width 79 height 10
type input "16"
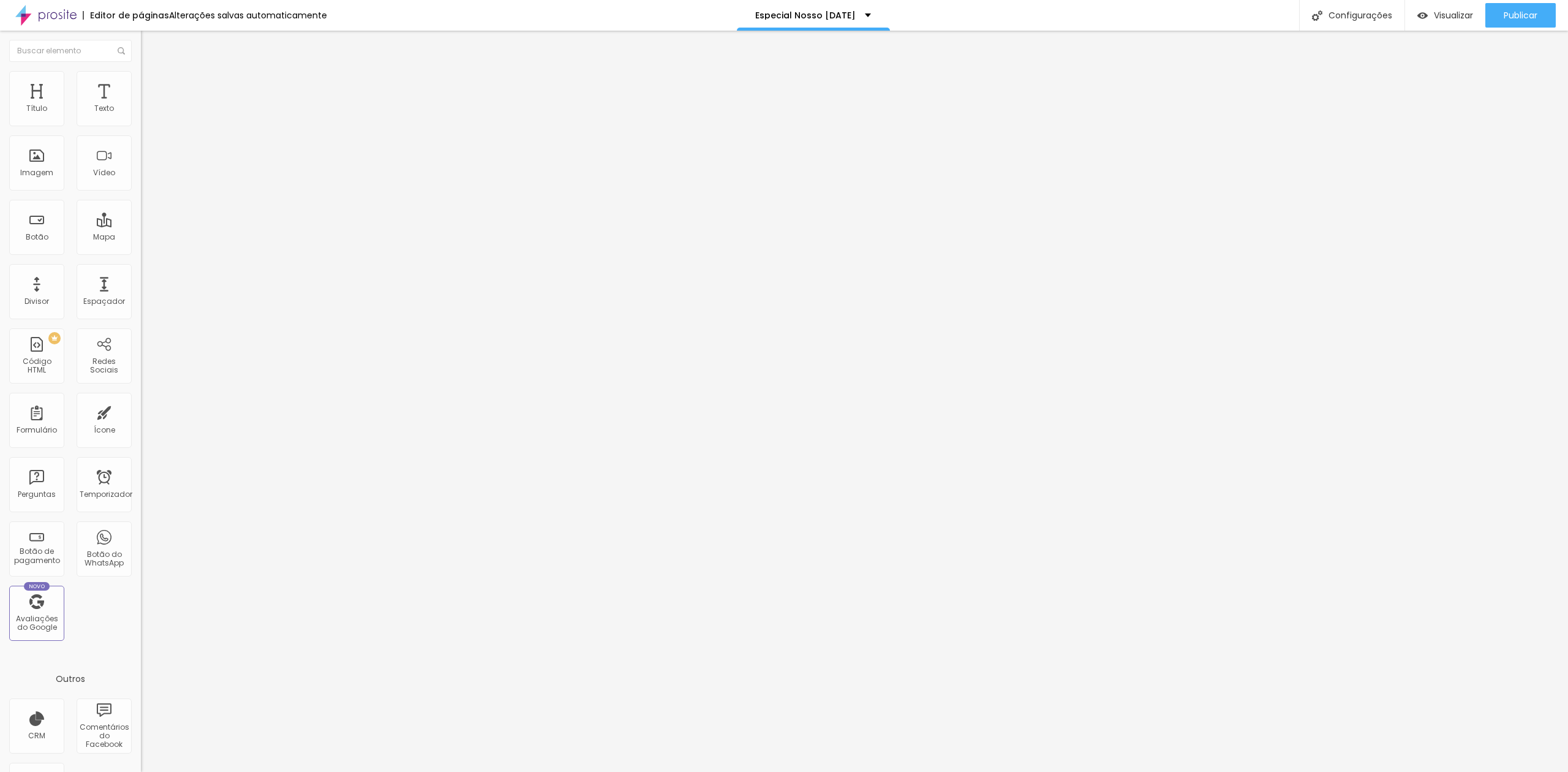
type input "16"
click at [141, 310] on input "range" at bounding box center [180, 314] width 79 height 10
click at [141, 115] on input "Rua C 116 Loteamento novo passaré" at bounding box center [214, 109] width 147 height 12
drag, startPoint x: 17, startPoint y: 43, endPoint x: 25, endPoint y: 43, distance: 8.0
click at [150, 42] on div "Editar nulo" at bounding box center [182, 45] width 63 height 10
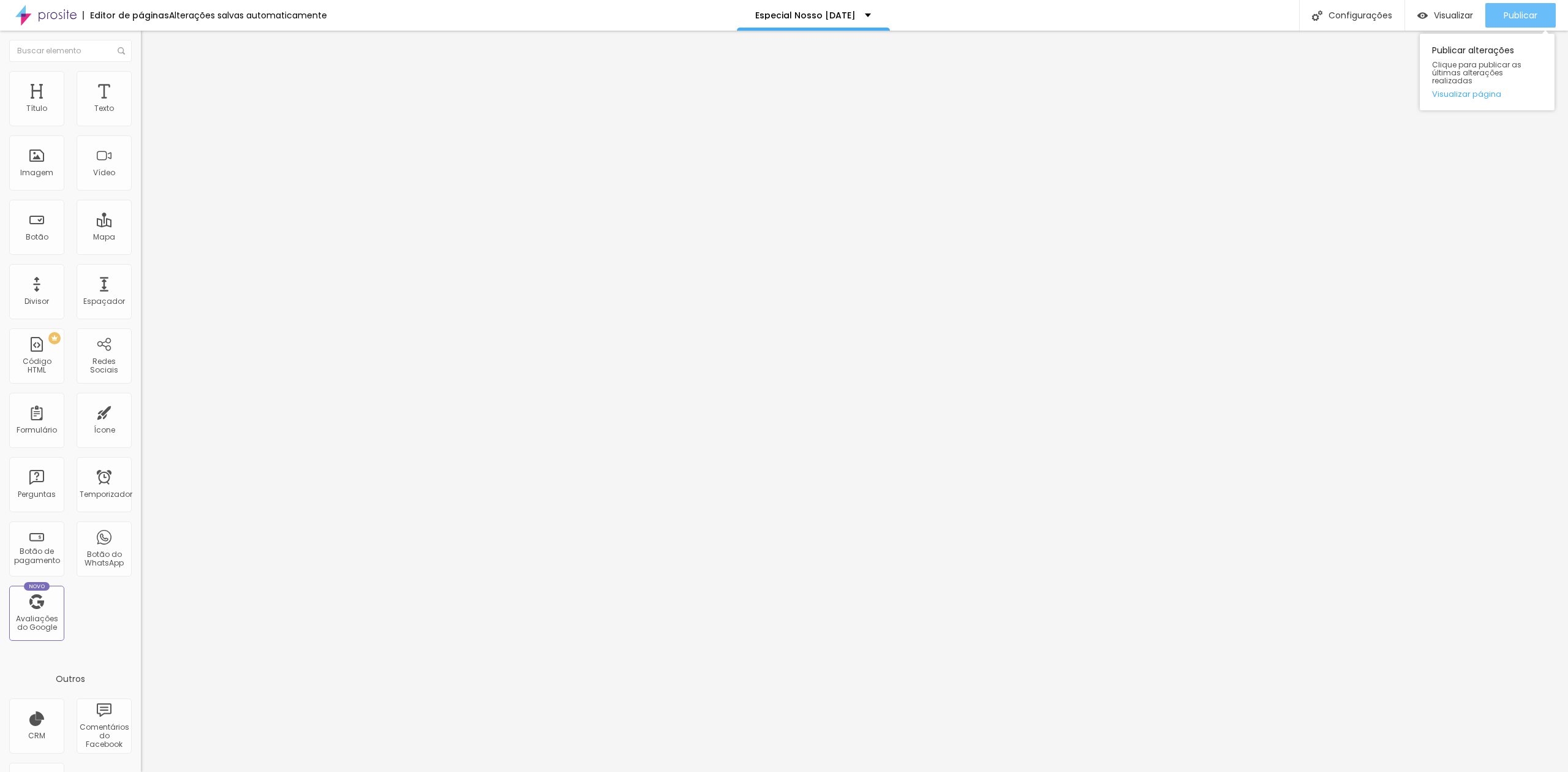
drag, startPoint x: 1525, startPoint y: 14, endPoint x: 1509, endPoint y: 12, distance: 16.1
click at [1523, 13] on font "Publicar" at bounding box center [1520, 15] width 33 height 12
click at [148, 106] on font "Adicionar imagem" at bounding box center [184, 100] width 72 height 11
drag, startPoint x: 145, startPoint y: 200, endPoint x: 138, endPoint y: 199, distance: 7.1
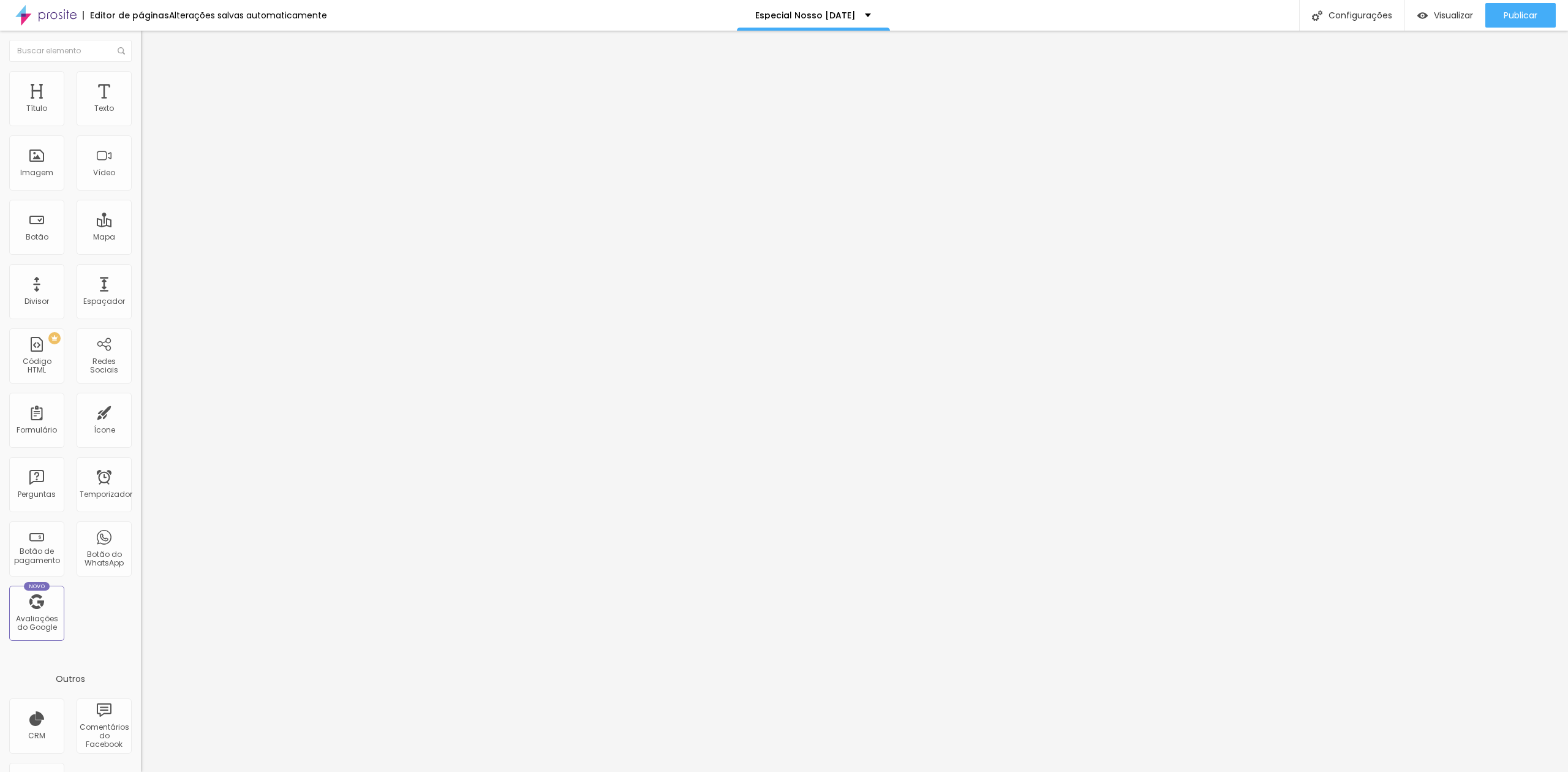
click at [1528, 15] on font "Publicar" at bounding box center [1520, 15] width 33 height 12
drag, startPoint x: 1535, startPoint y: 17, endPoint x: 1499, endPoint y: 20, distance: 36.1
click at [1534, 17] on font "Publicar" at bounding box center [1520, 15] width 33 height 12
